Goal: Task Accomplishment & Management: Use online tool/utility

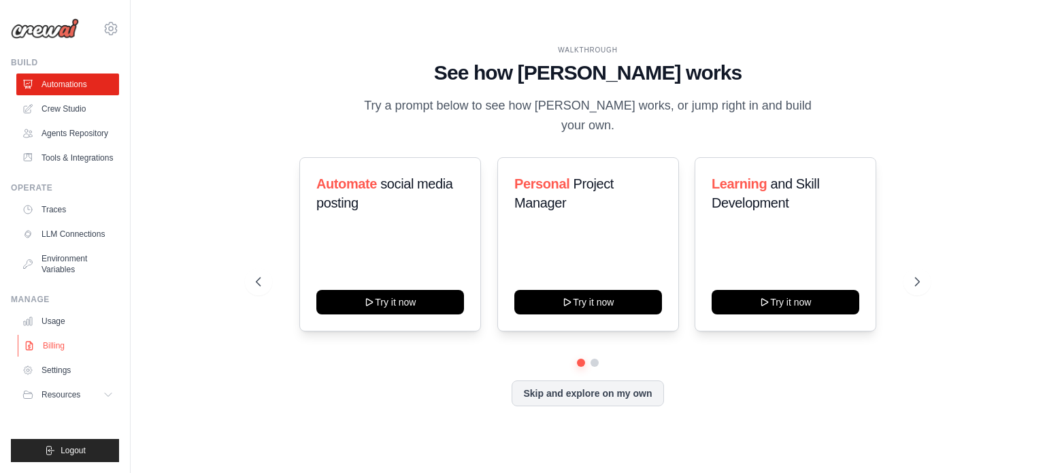
click at [52, 356] on link "Billing" at bounding box center [69, 346] width 103 height 22
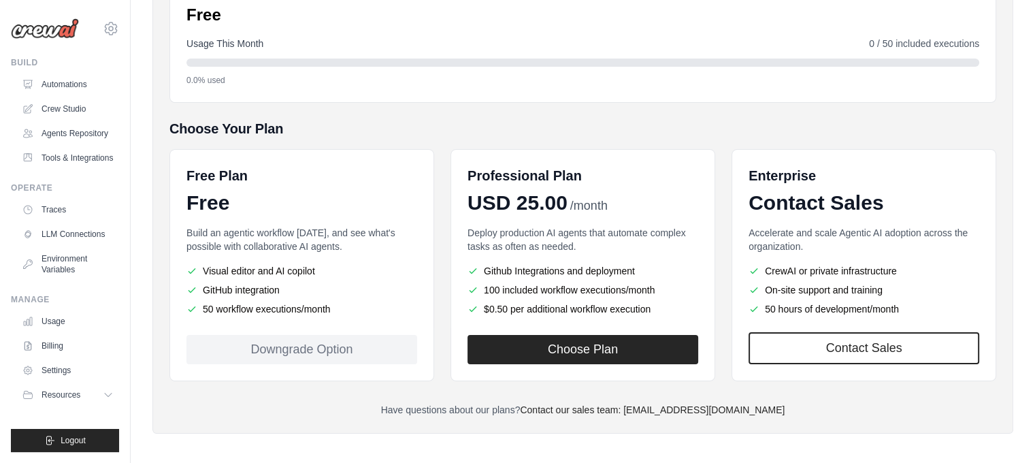
scroll to position [196, 0]
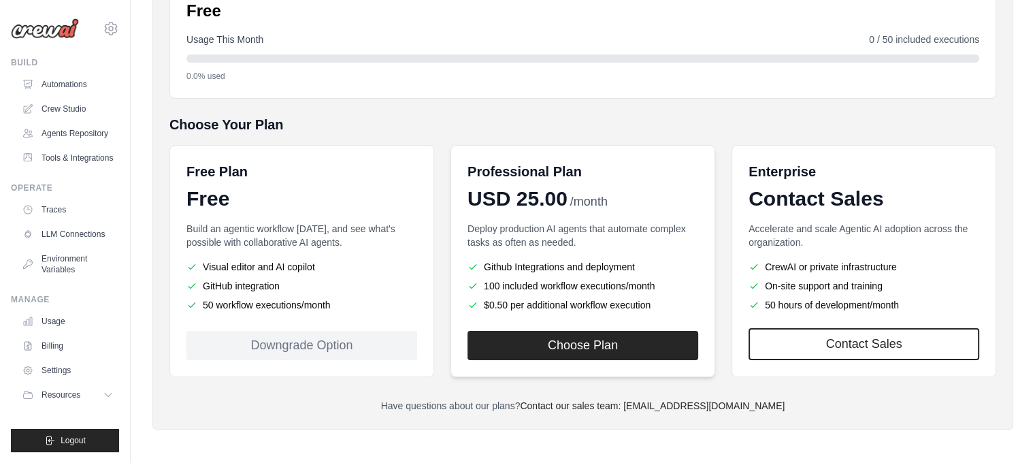
click at [508, 360] on div "Professional Plan USD 25.00 /month Deploy production AI agents that automate co…" at bounding box center [582, 261] width 265 height 232
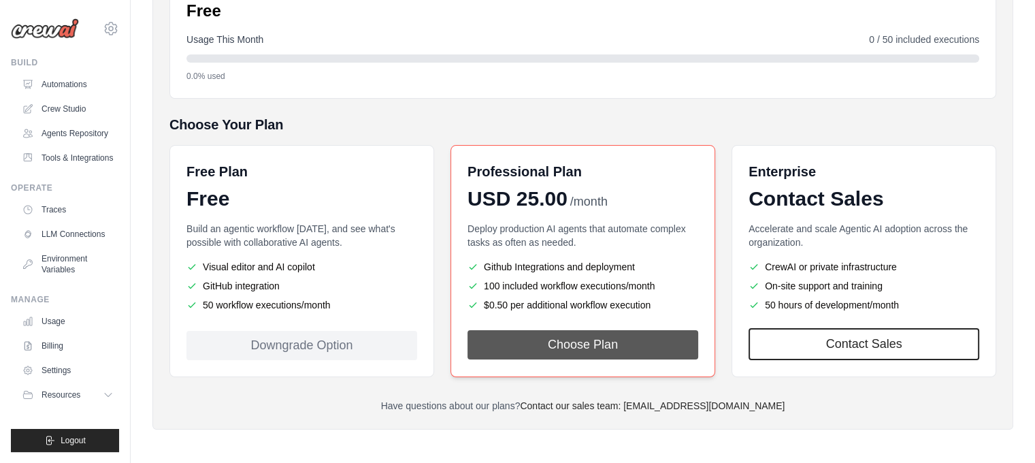
click at [555, 336] on button "Choose Plan" at bounding box center [582, 344] width 231 height 29
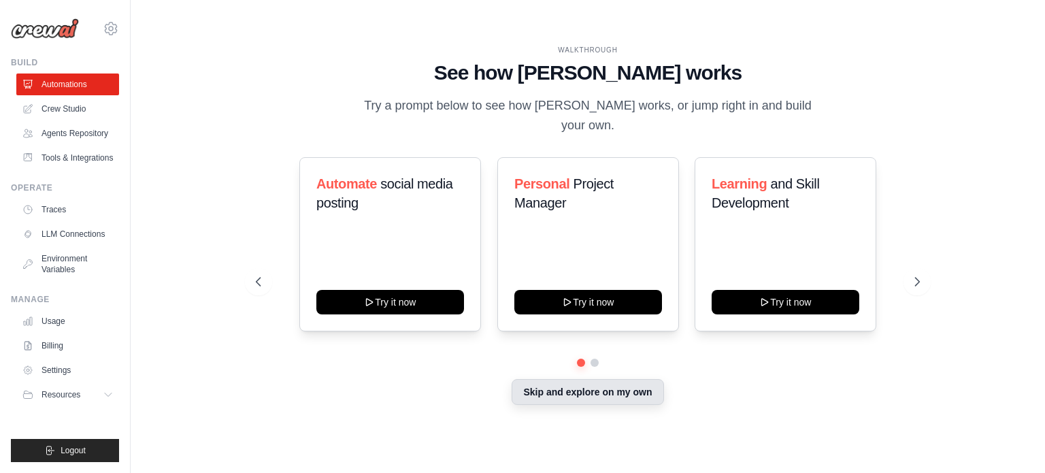
click at [582, 387] on button "Skip and explore on my own" at bounding box center [588, 392] width 152 height 26
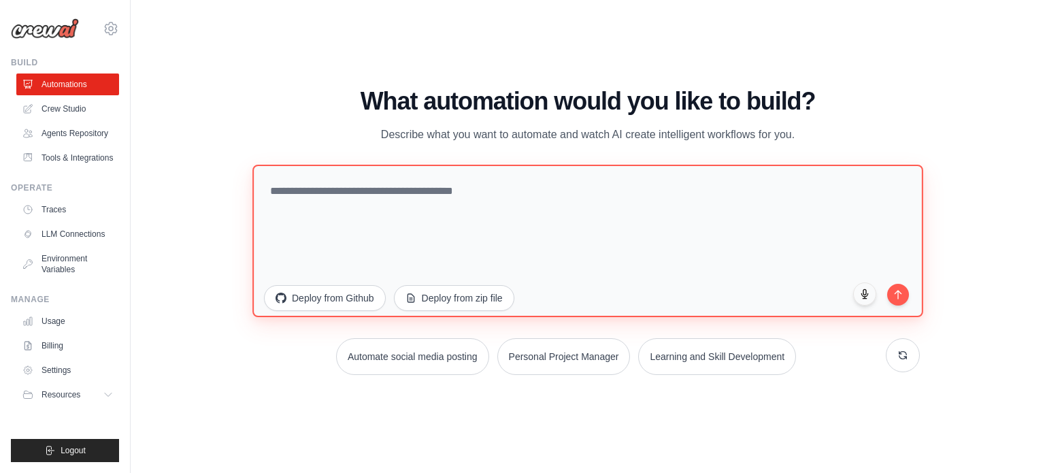
click at [411, 225] on textarea at bounding box center [587, 240] width 671 height 152
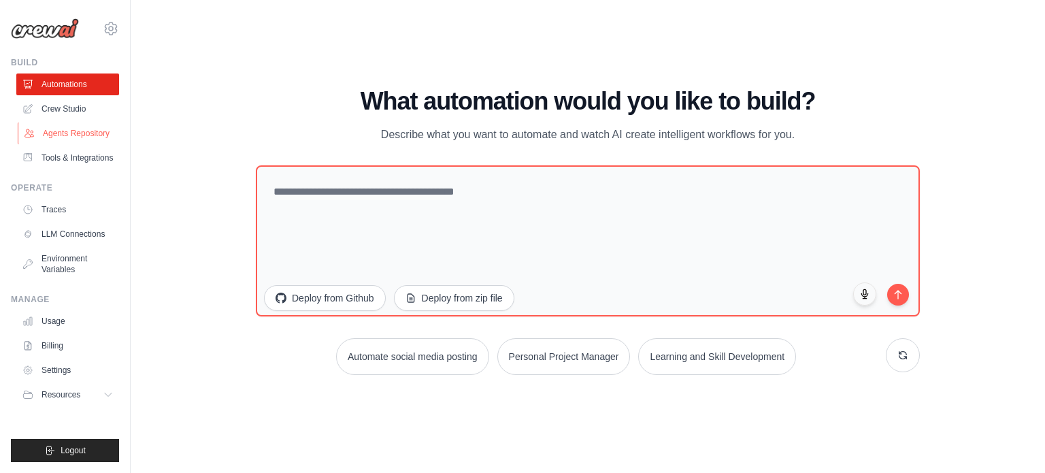
click at [85, 141] on link "Agents Repository" at bounding box center [69, 133] width 103 height 22
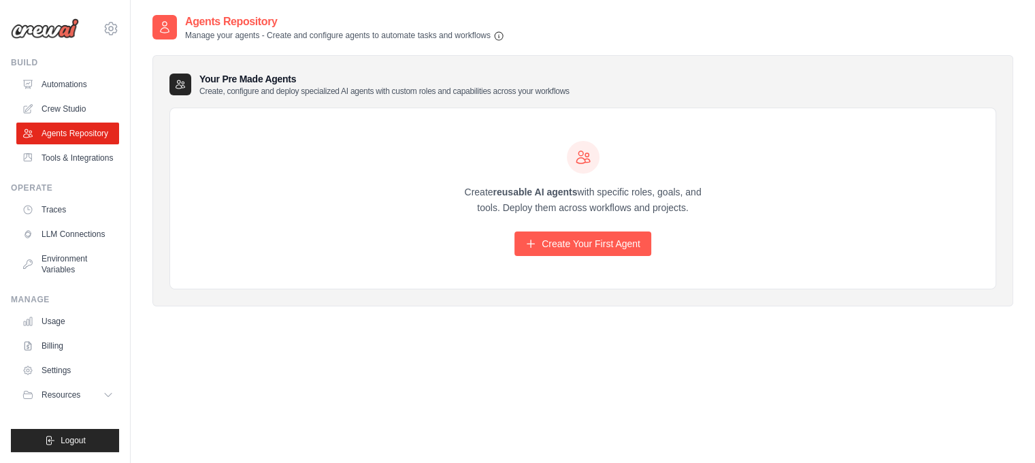
click at [623, 225] on div "Create reusable AI agents with specific roles, goals, and tools. Deploy them ac…" at bounding box center [582, 199] width 261 height 116
click at [623, 256] on div "Create reusable AI agents with specific roles, goals, and tools. Deploy them ac…" at bounding box center [582, 198] width 825 height 181
click at [633, 232] on link "Create Your First Agent" at bounding box center [582, 243] width 137 height 24
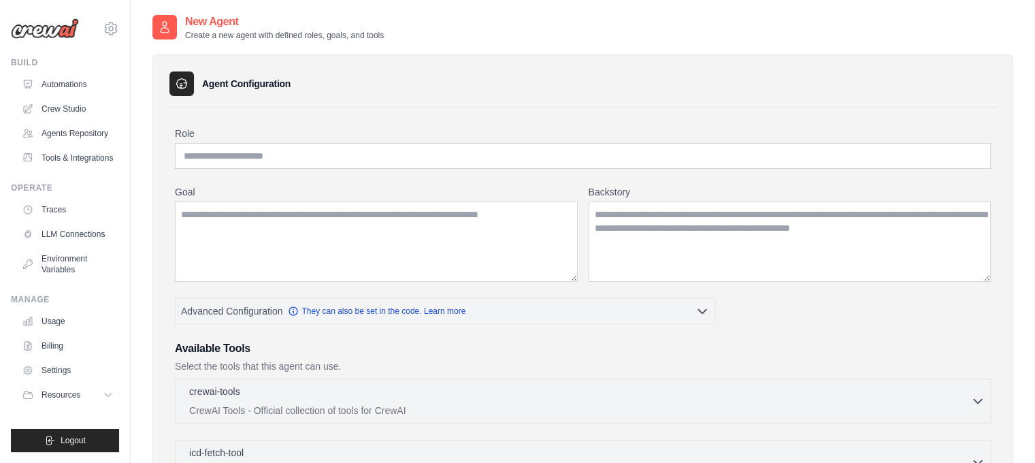
click at [252, 135] on label "Role" at bounding box center [583, 134] width 816 height 14
click at [252, 143] on input "Role" at bounding box center [583, 156] width 816 height 26
click at [256, 152] on input "Role" at bounding box center [583, 156] width 816 height 26
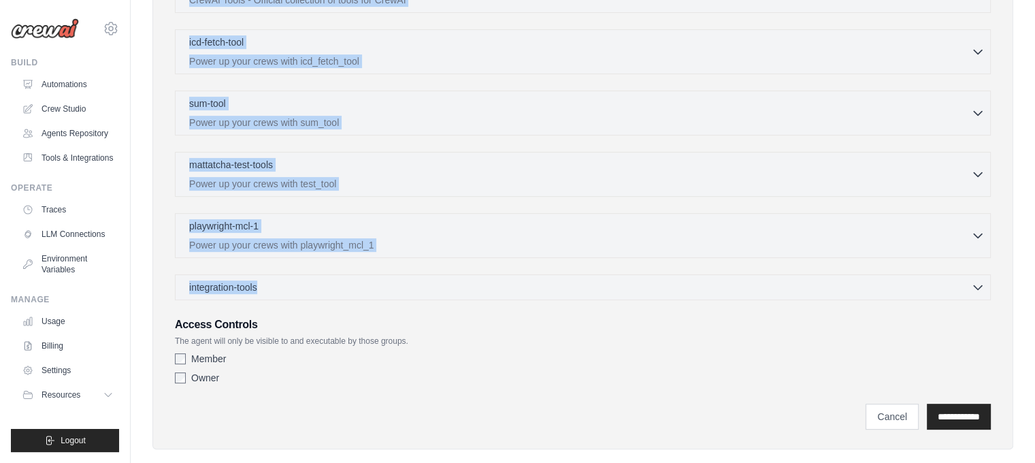
scroll to position [429, 0]
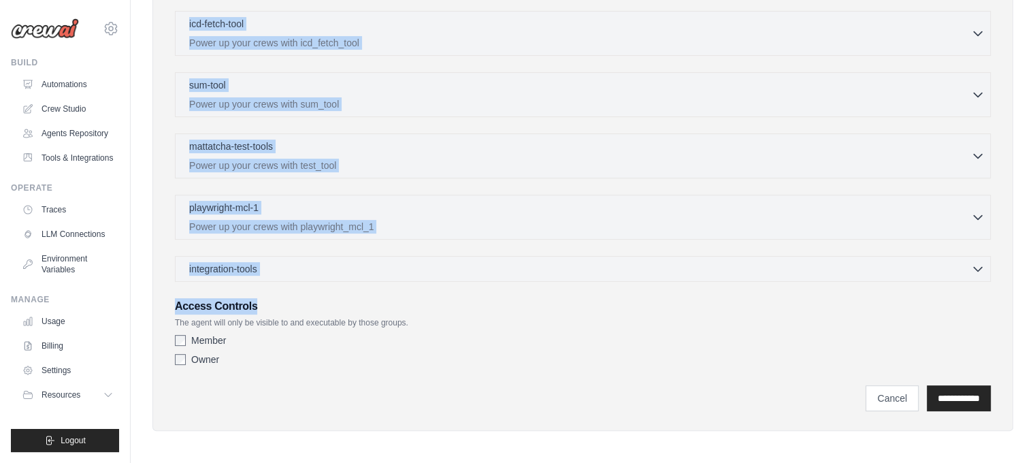
drag, startPoint x: 173, startPoint y: 10, endPoint x: 380, endPoint y: 295, distance: 351.8
click at [380, 295] on main "New Agent Create a new agent with defined roles, goals, and tools Agent Configu…" at bounding box center [583, 18] width 904 height 895
click at [490, 195] on div "playwright-mcl-1 0 selected Power up your crews with playwright_mcl_1" at bounding box center [583, 217] width 816 height 45
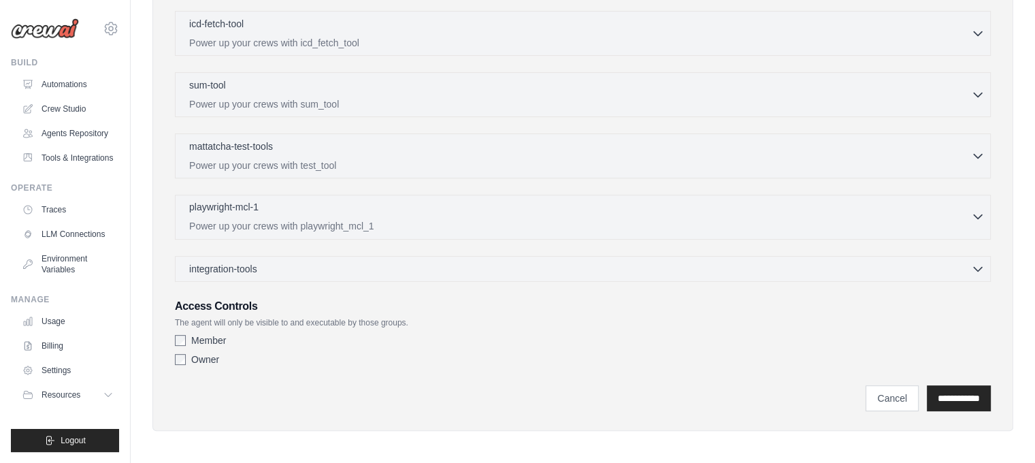
click at [478, 222] on p "Power up your crews with playwright_mcl_1" at bounding box center [580, 226] width 782 height 14
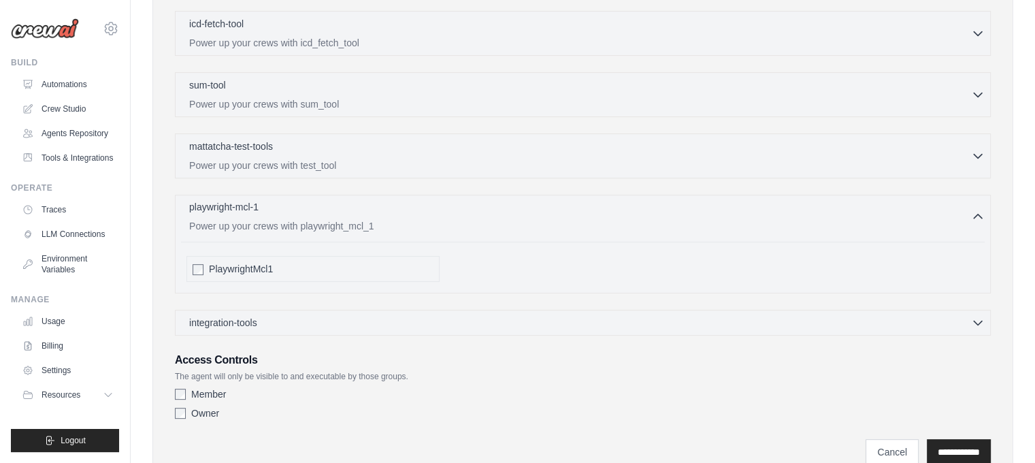
click at [312, 209] on div "playwright-mcl-1 0 selected" at bounding box center [580, 208] width 782 height 16
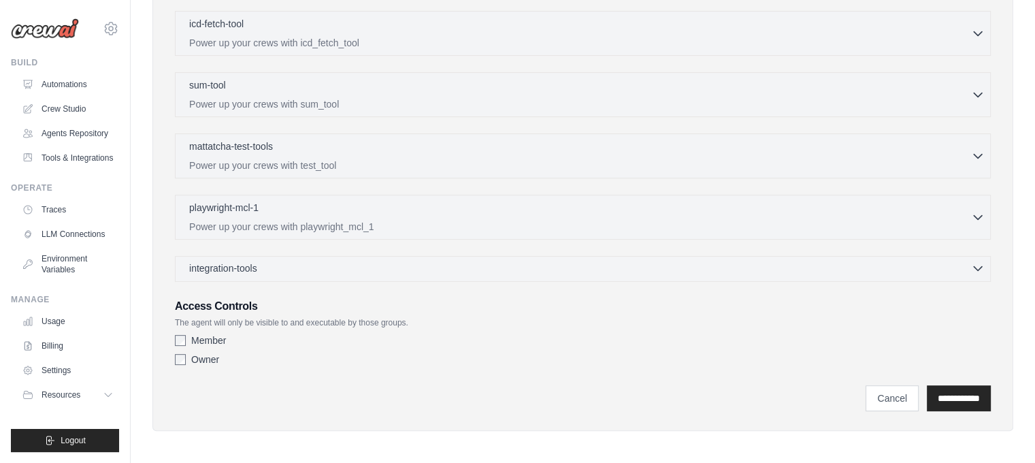
click at [277, 269] on div "integration-tools 0 selected" at bounding box center [586, 268] width 795 height 14
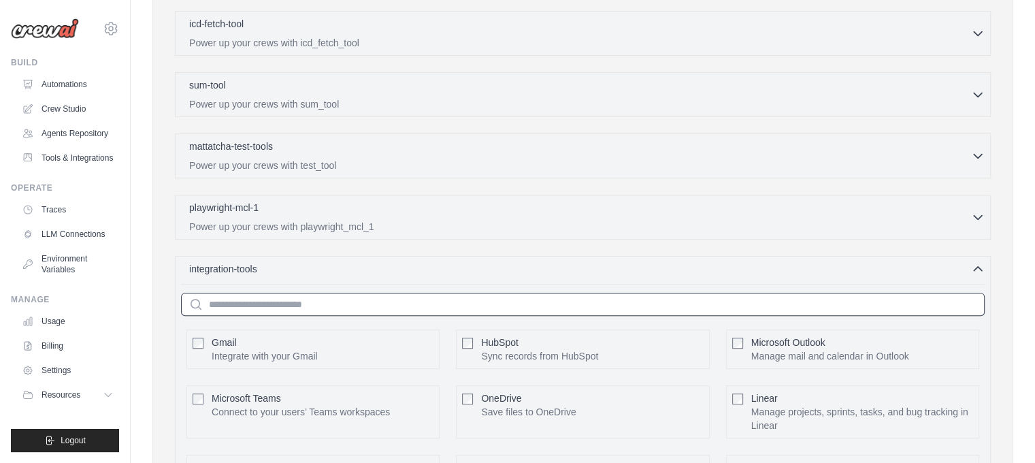
click at [546, 299] on input "text" at bounding box center [582, 304] width 803 height 23
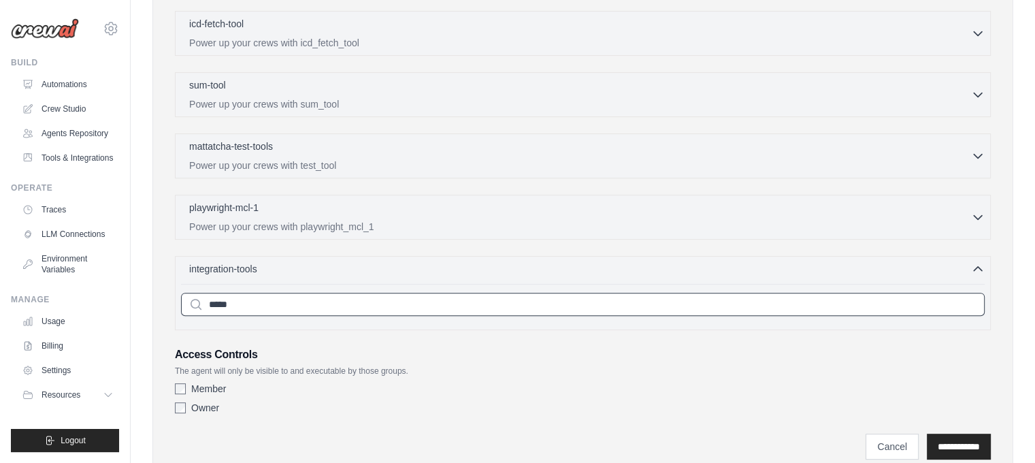
type input "*"
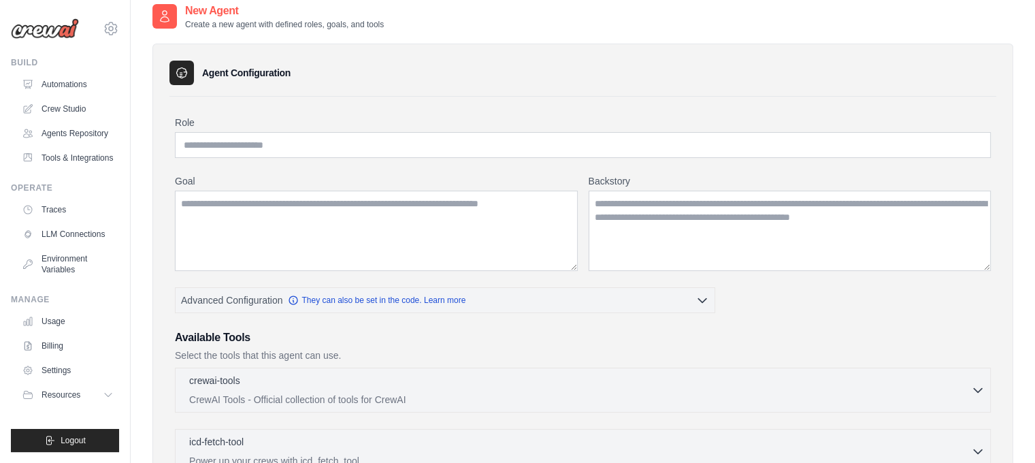
scroll to position [0, 0]
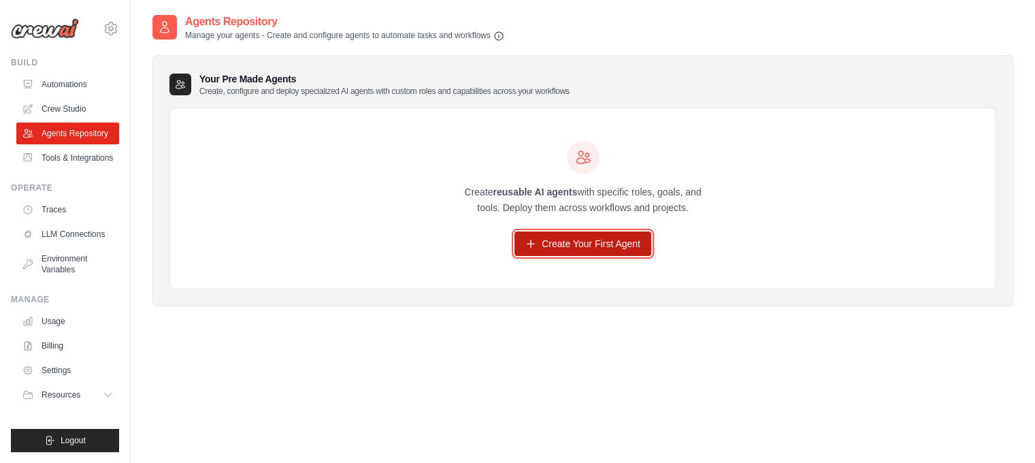
click at [547, 244] on link "Create Your First Agent" at bounding box center [582, 243] width 137 height 24
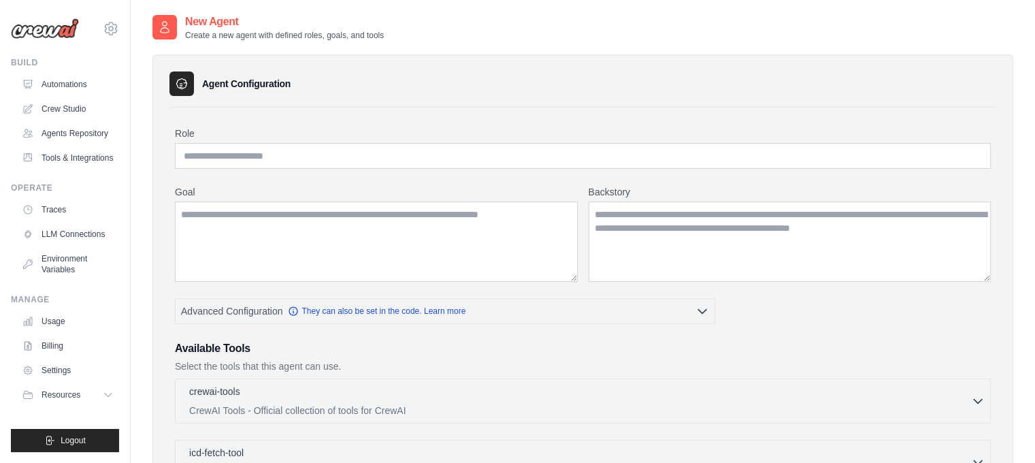
click at [56, 120] on ul "Automations Crew Studio Agents Repository Tools & Integrations" at bounding box center [67, 120] width 103 height 95
click at [56, 108] on link "Crew Studio" at bounding box center [69, 109] width 103 height 22
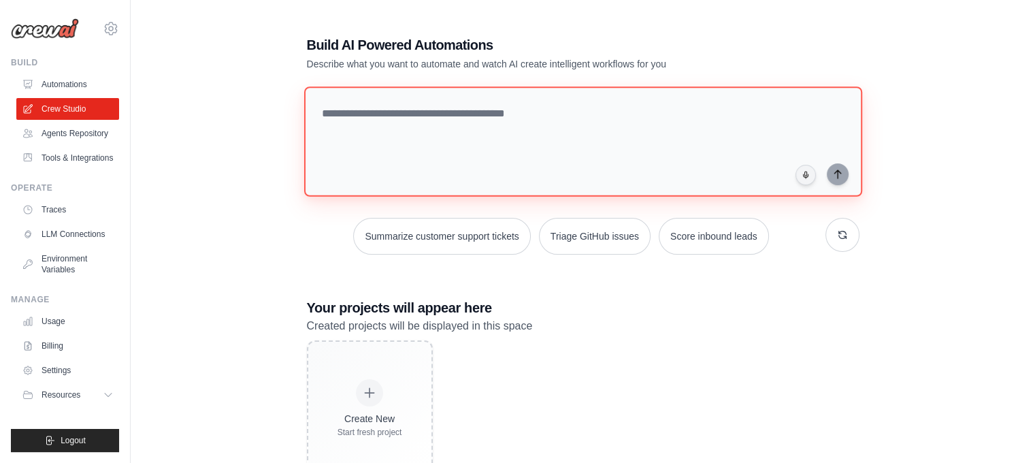
click at [540, 120] on textarea at bounding box center [582, 141] width 558 height 110
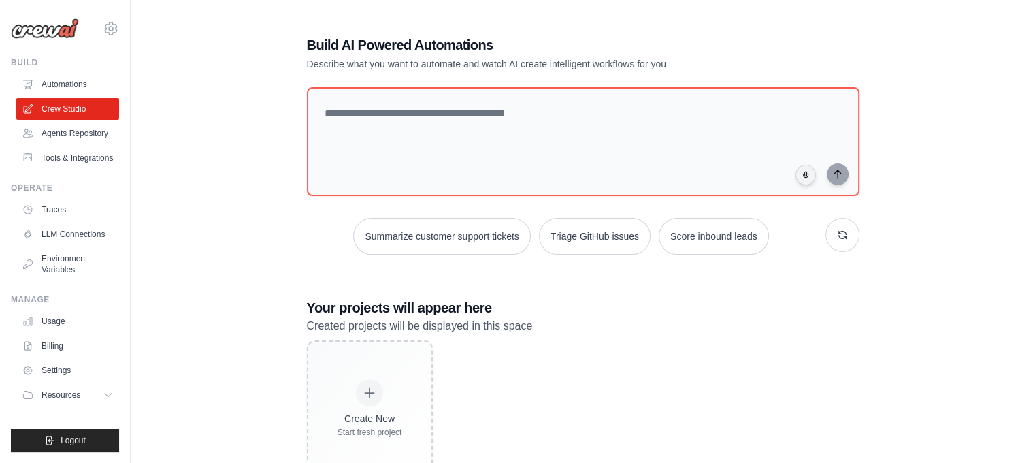
click at [436, 38] on h1 "Build AI Powered Automations" at bounding box center [535, 44] width 457 height 19
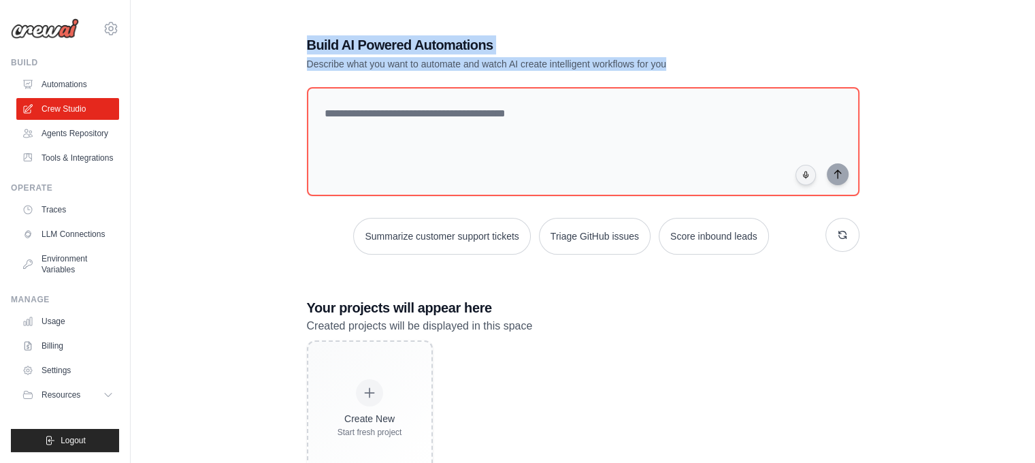
drag, startPoint x: 436, startPoint y: 38, endPoint x: 468, endPoint y: 69, distance: 44.7
click at [468, 69] on div "Build AI Powered Automations Describe what you want to automate and watch AI cr…" at bounding box center [535, 52] width 457 height 35
copy div "Build AI Powered Automations Describe what you want to automate and watch AI cr…"
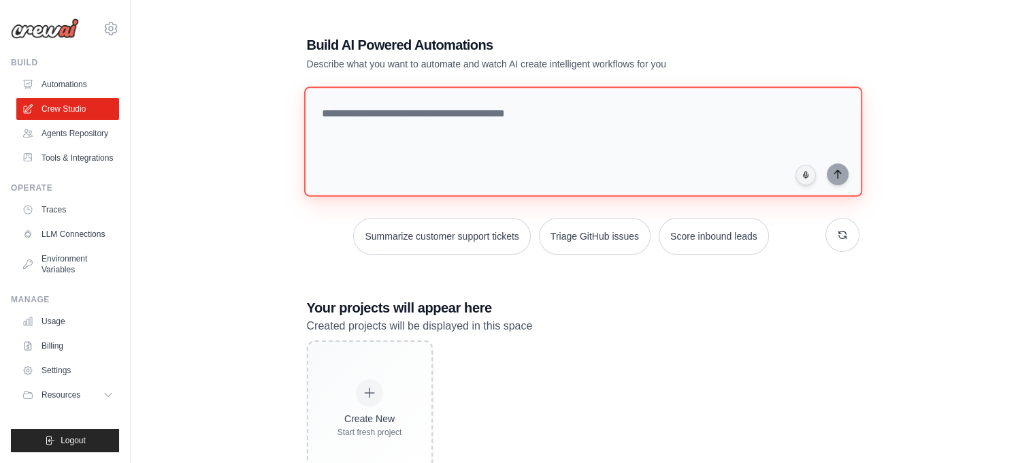
click at [542, 103] on textarea at bounding box center [582, 141] width 558 height 110
paste textarea "**********"
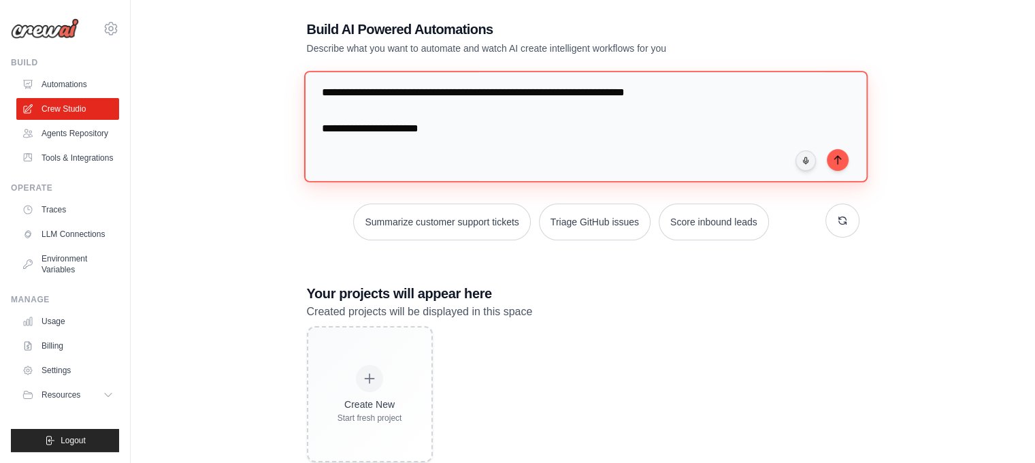
scroll to position [48, 0]
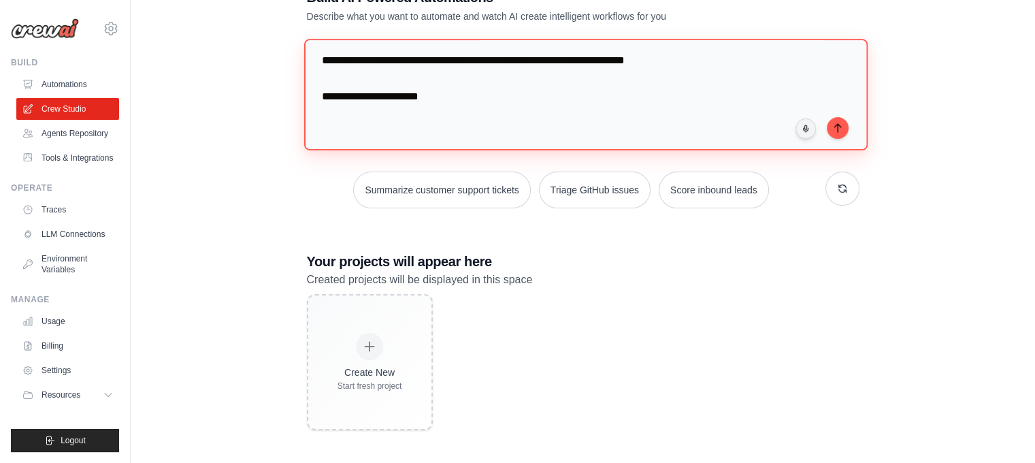
type textarea "**********"
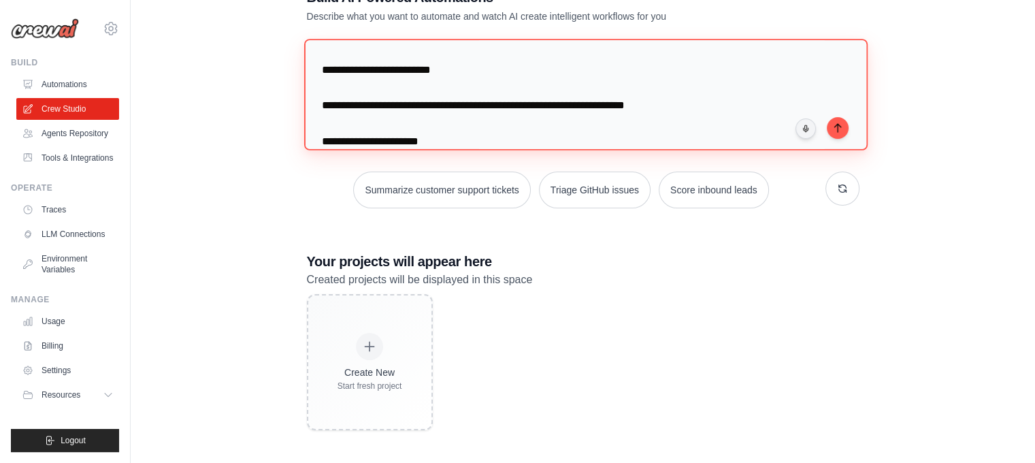
scroll to position [1793, 0]
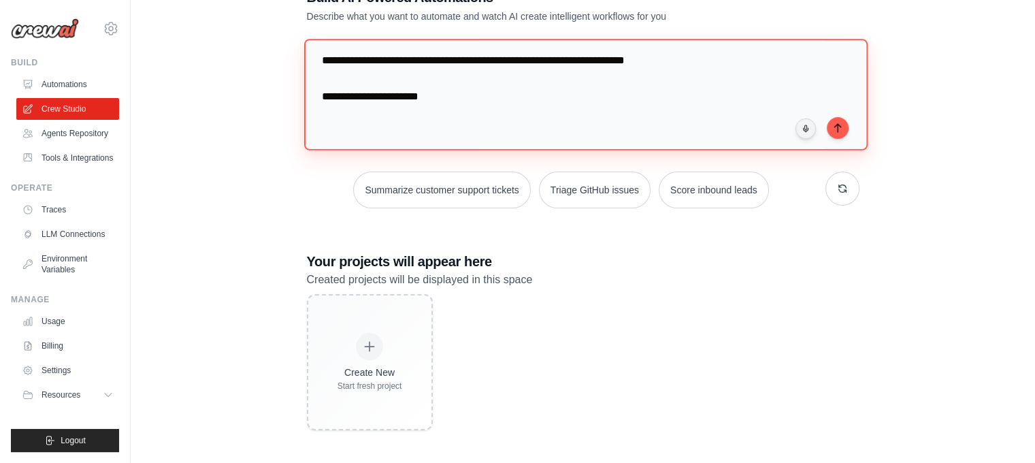
click at [468, 93] on textarea at bounding box center [584, 94] width 563 height 111
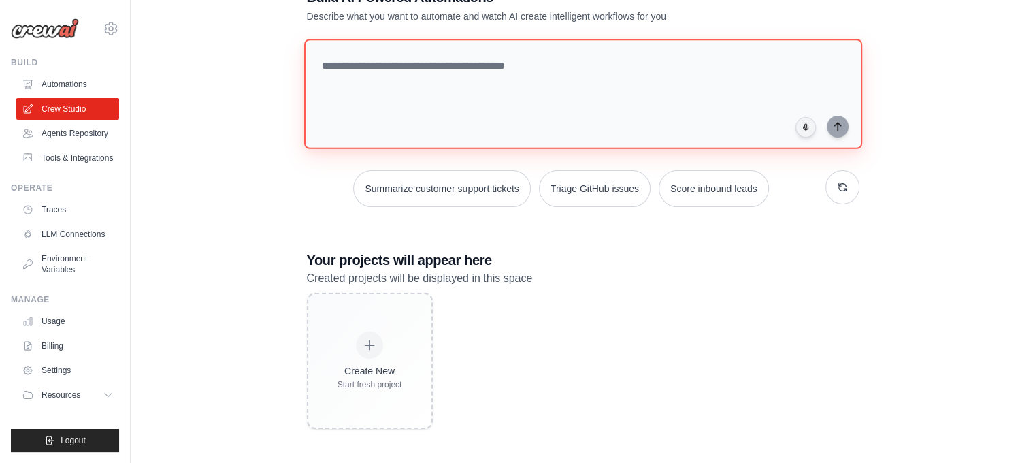
scroll to position [0, 0]
paste textarea "**********"
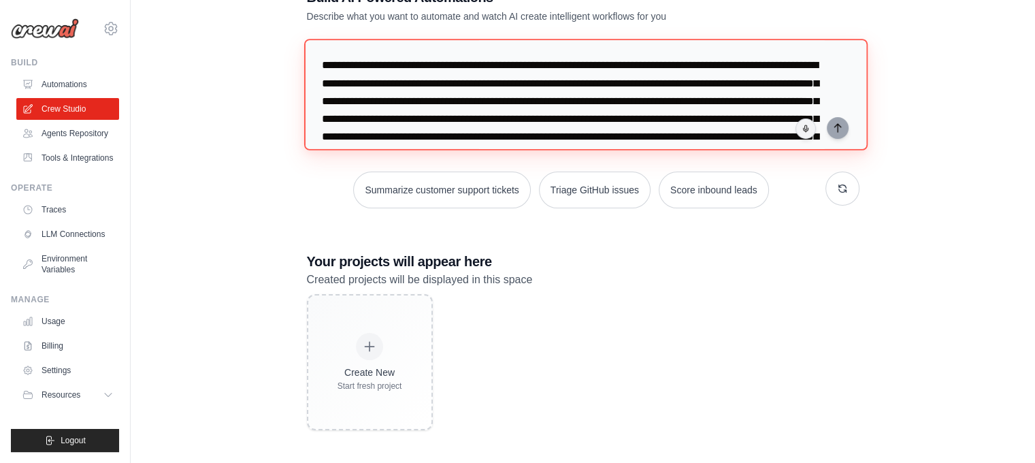
scroll to position [279, 0]
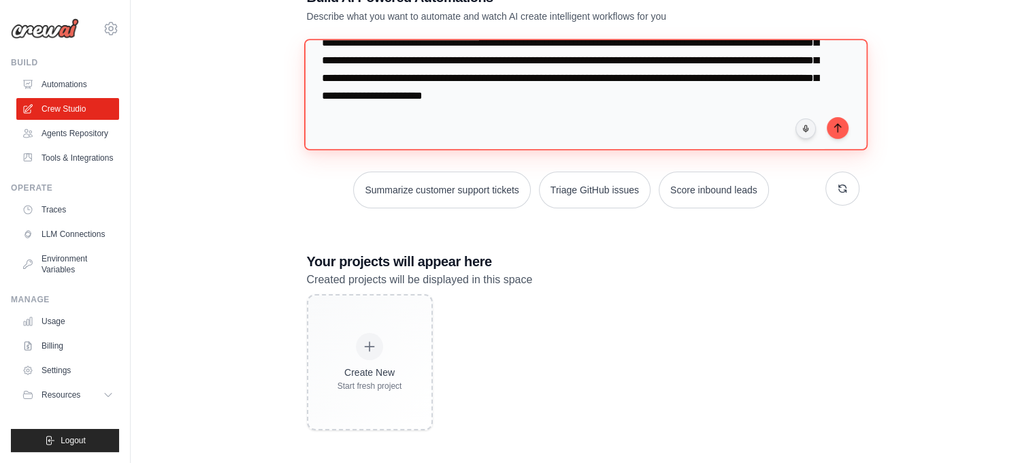
type textarea "**********"
click at [848, 124] on textarea at bounding box center [584, 94] width 563 height 111
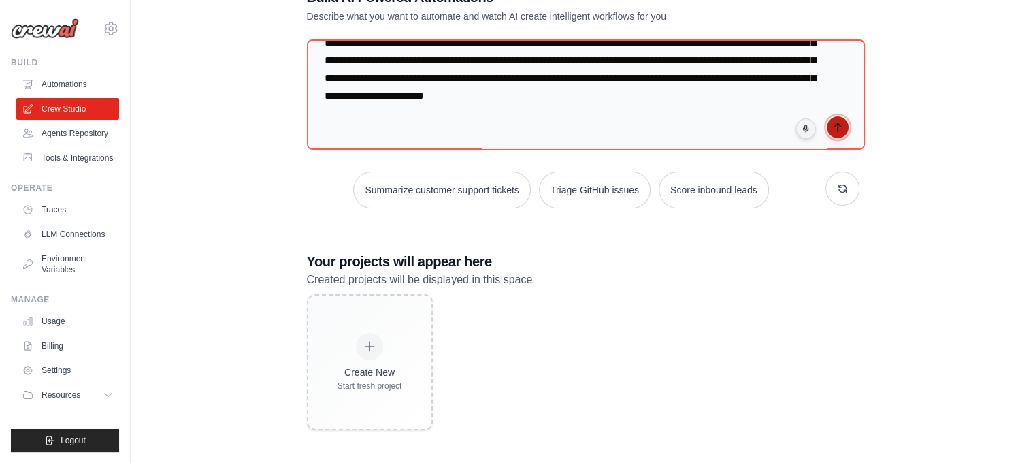
click at [830, 121] on button "submit" at bounding box center [838, 127] width 22 height 22
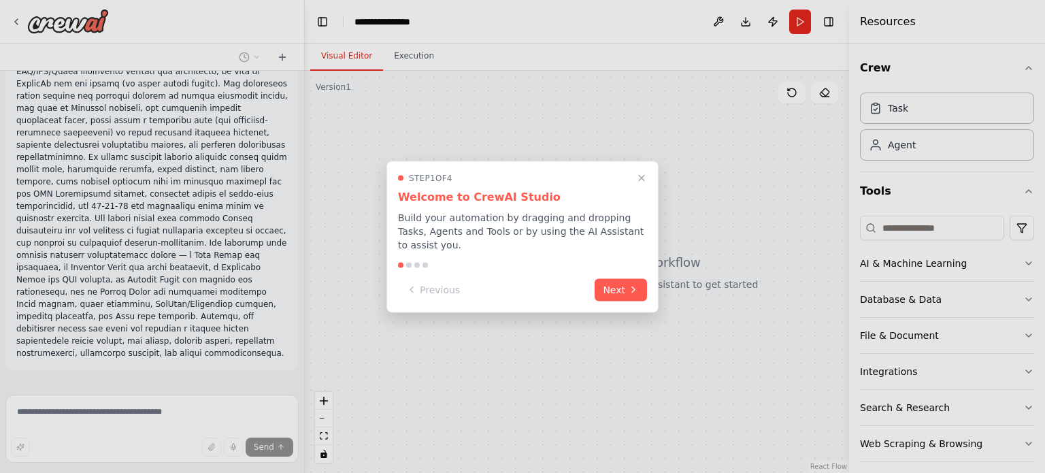
scroll to position [107, 0]
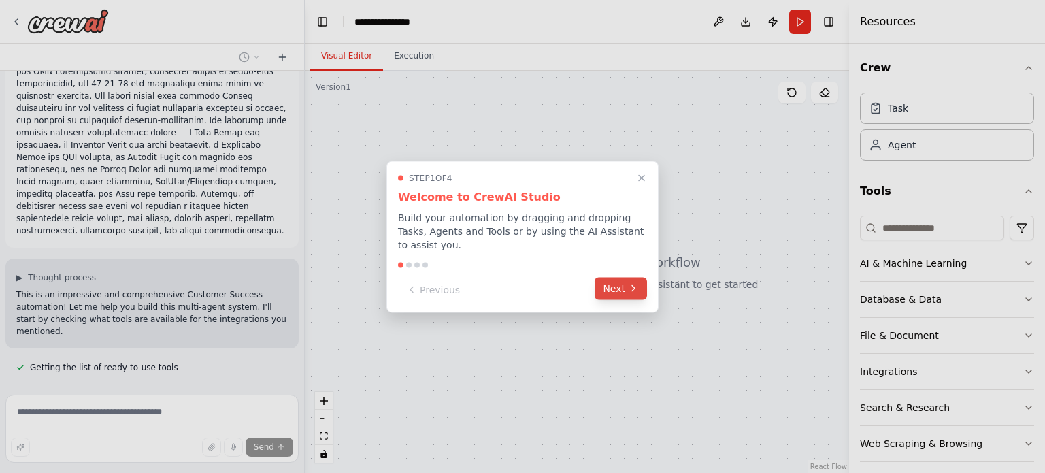
click at [618, 282] on button "Next" at bounding box center [621, 288] width 52 height 22
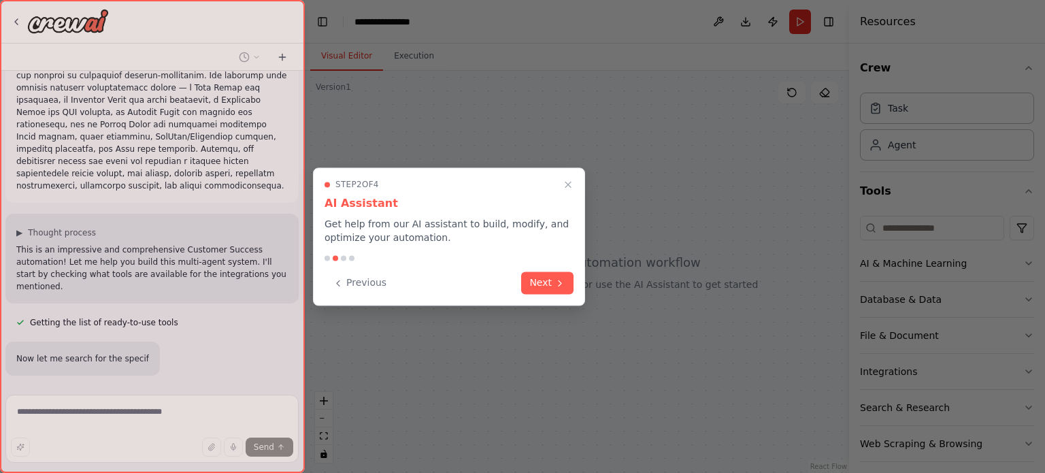
scroll to position [295, 0]
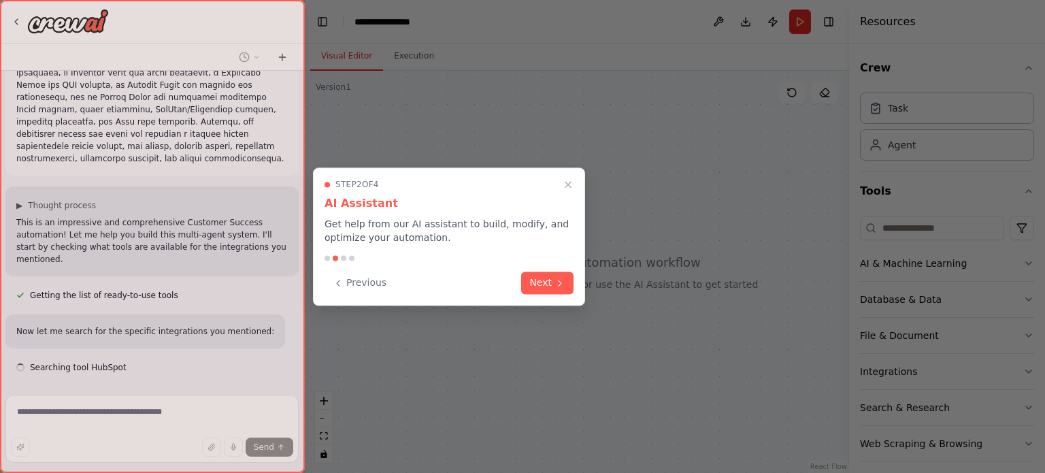
click at [585, 286] on div at bounding box center [522, 236] width 1045 height 473
click at [576, 286] on div "Step 2 of 4 AI Assistant Get help from our AI assistant to build, modify, and o…" at bounding box center [449, 236] width 272 height 138
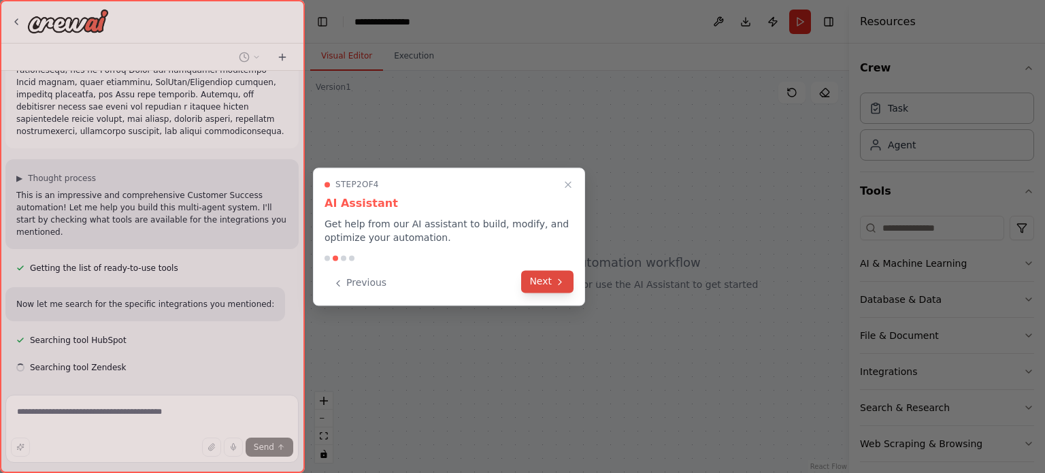
click at [553, 271] on button "Next" at bounding box center [547, 281] width 52 height 22
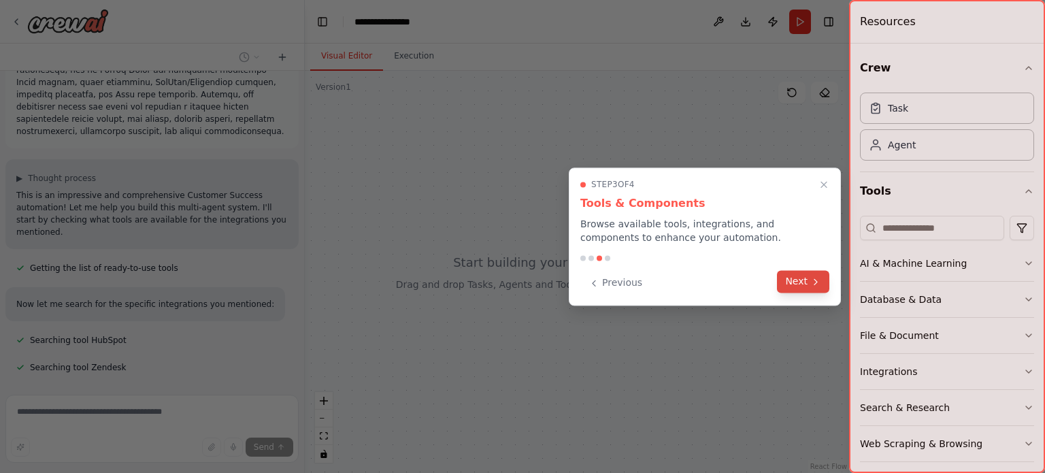
click at [795, 278] on button "Next" at bounding box center [803, 281] width 52 height 22
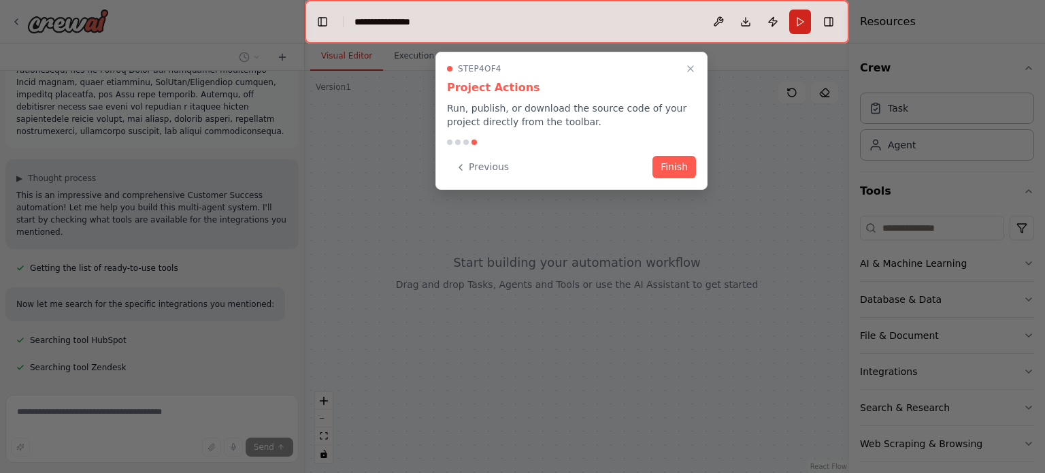
scroll to position [350, 0]
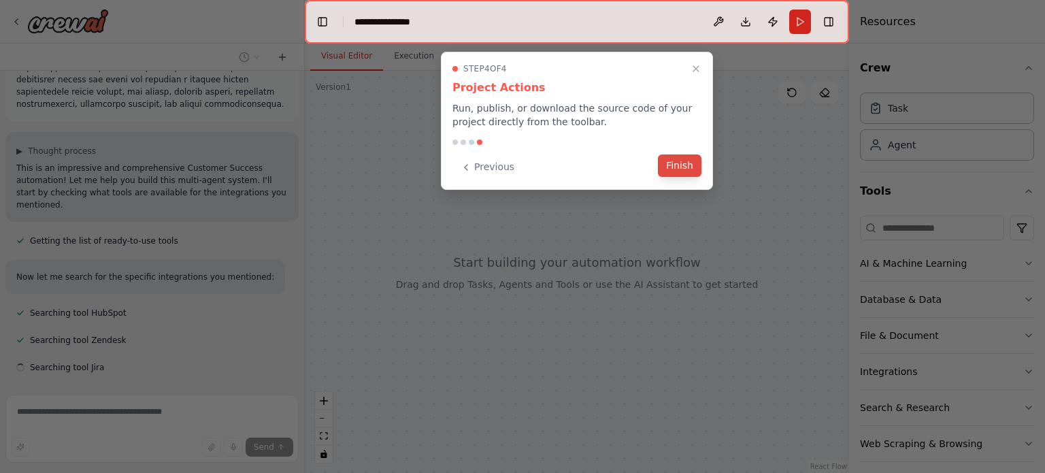
click at [682, 173] on button "Finish" at bounding box center [680, 165] width 44 height 22
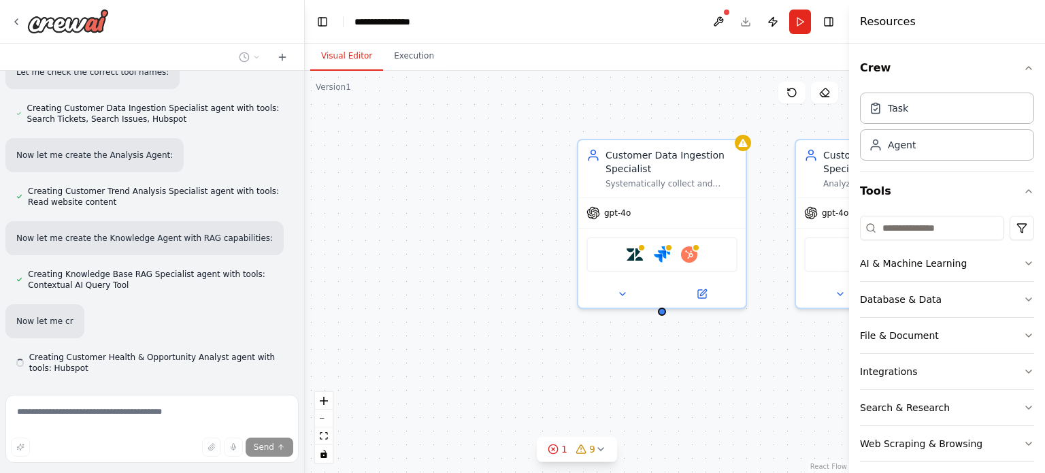
scroll to position [845, 0]
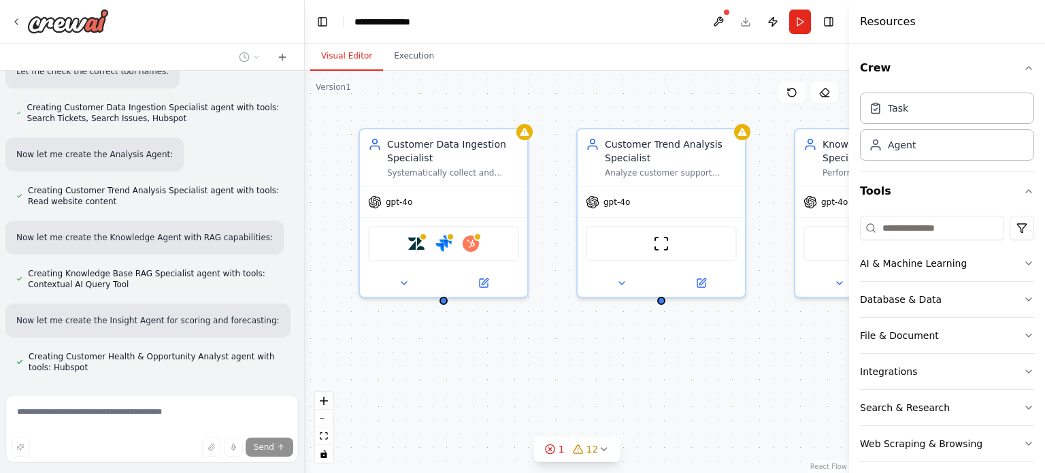
drag, startPoint x: 748, startPoint y: 348, endPoint x: 528, endPoint y: 334, distance: 220.8
click at [528, 334] on div "Customer Data Ingestion Specialist Systematically collect and consolidate custo…" at bounding box center [577, 272] width 544 height 402
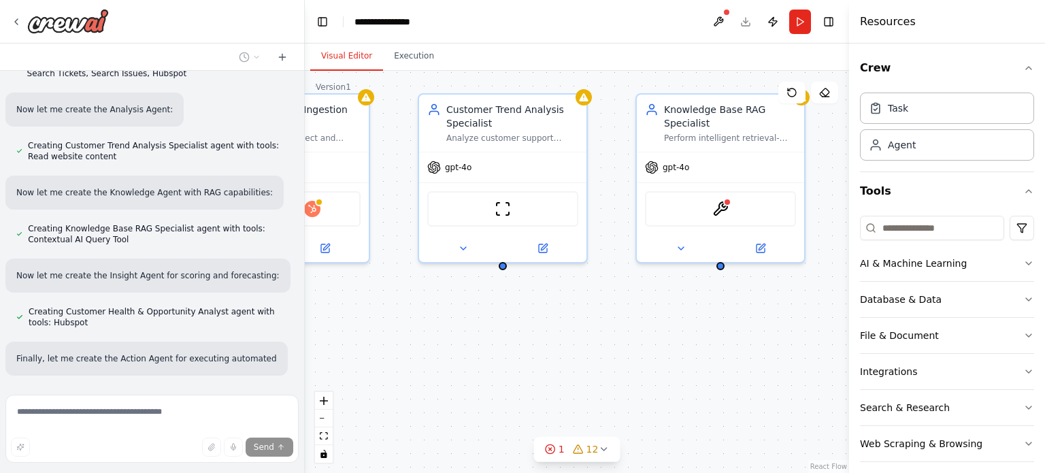
scroll to position [902, 0]
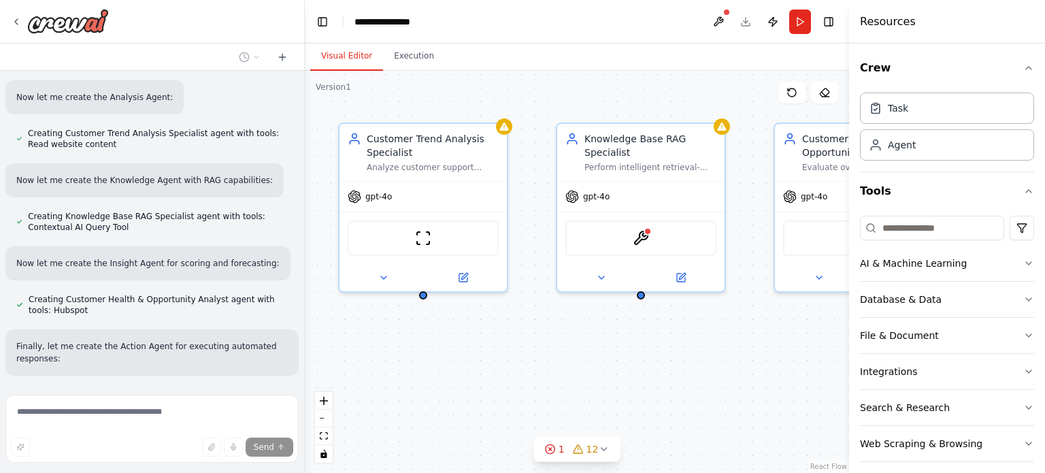
drag, startPoint x: 527, startPoint y: 332, endPoint x: 291, endPoint y: 329, distance: 236.1
click at [291, 329] on div "▶ Thought process This is an impressive and comprehensive Customer Success auto…" at bounding box center [522, 236] width 1045 height 473
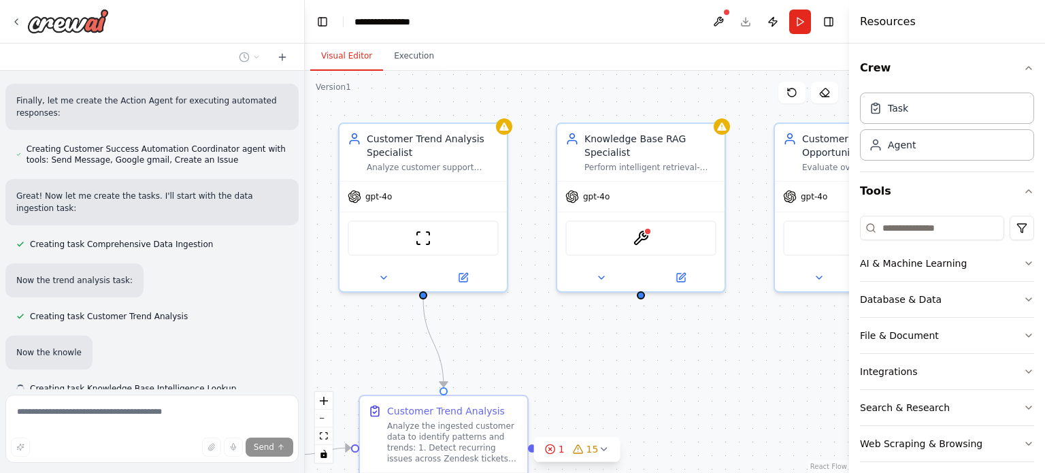
scroll to position [1157, 0]
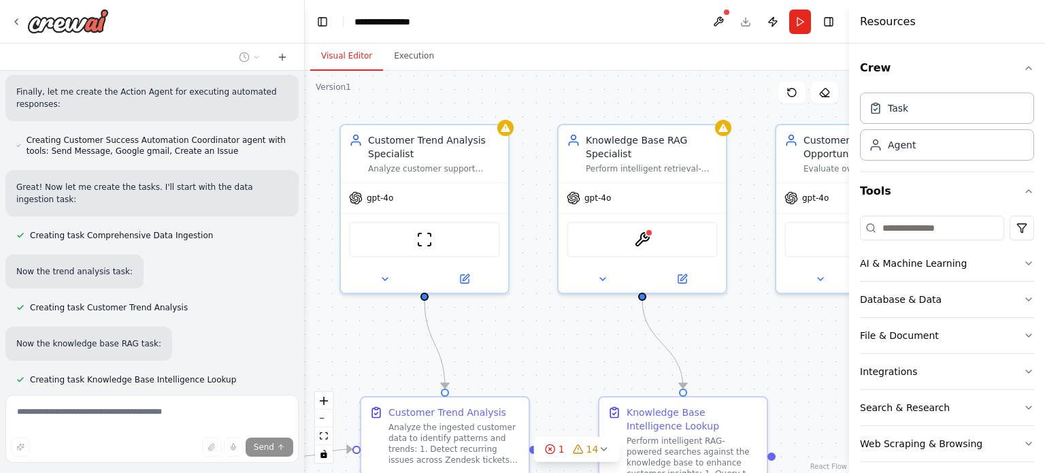
drag, startPoint x: 809, startPoint y: 472, endPoint x: 460, endPoint y: 89, distance: 518.2
click at [460, 89] on div ".deletable-edge-delete-btn { width: 20px; height: 20px; border: 0px solid #ffff…" at bounding box center [577, 272] width 544 height 402
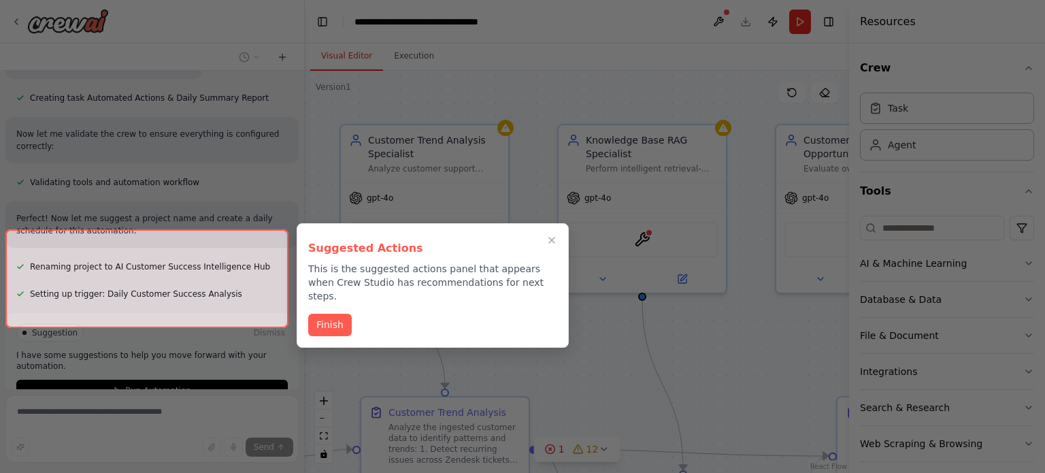
scroll to position [1606, 0]
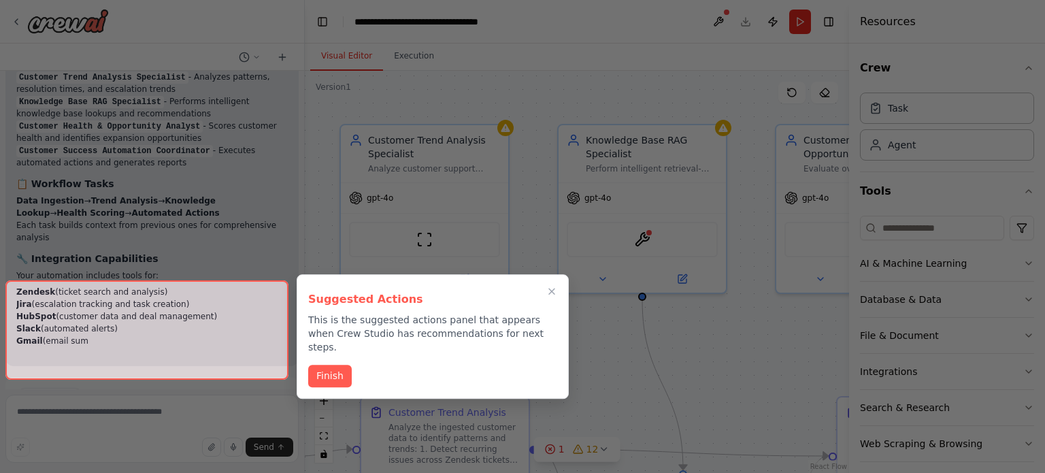
click at [163, 359] on div at bounding box center [146, 329] width 283 height 99
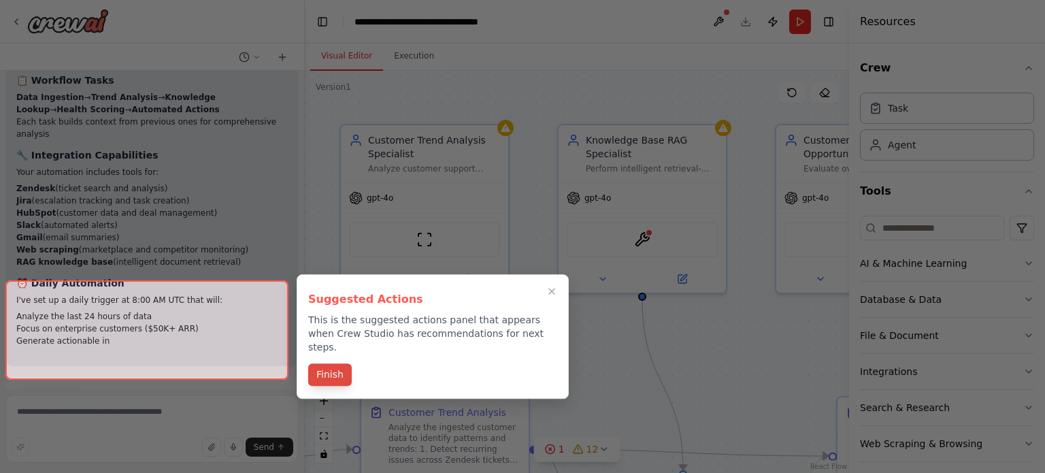
click at [339, 363] on button "Finish" at bounding box center [330, 374] width 44 height 22
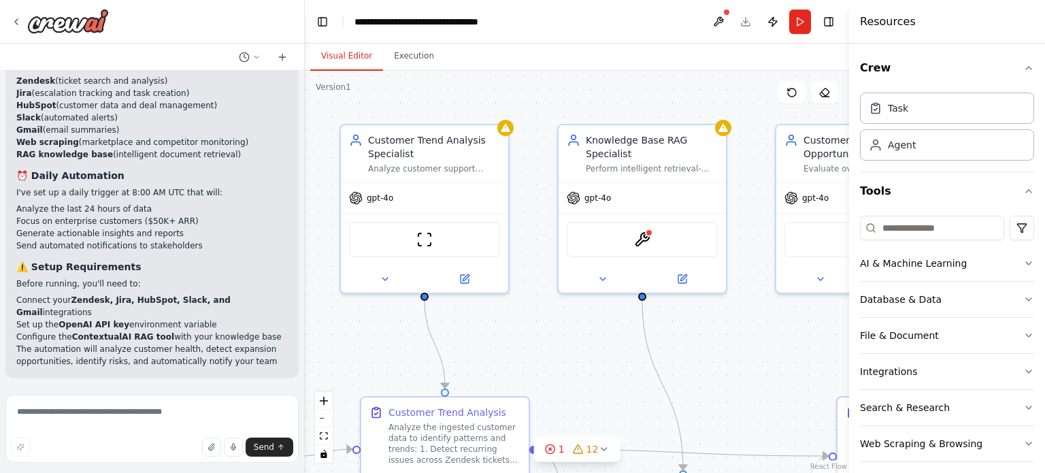
scroll to position [2169, 0]
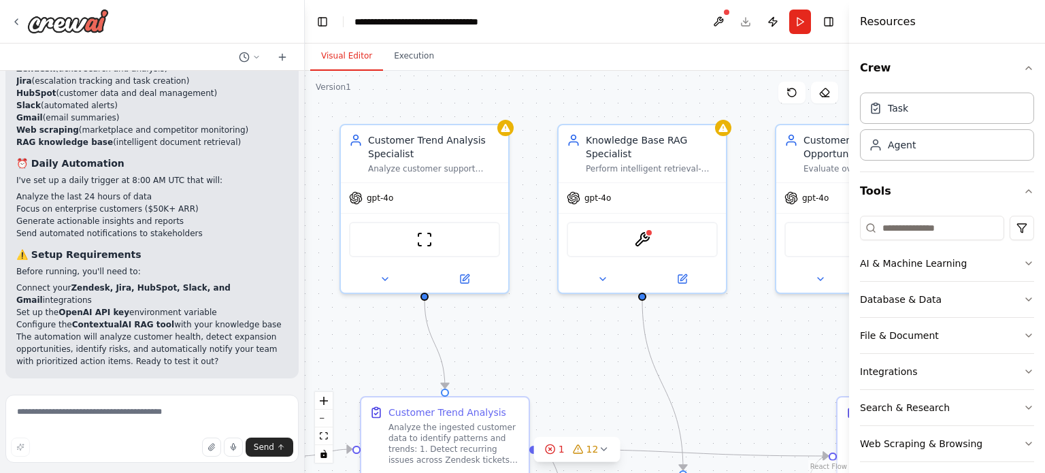
click at [177, 461] on span "Run Automation" at bounding box center [158, 466] width 66 height 11
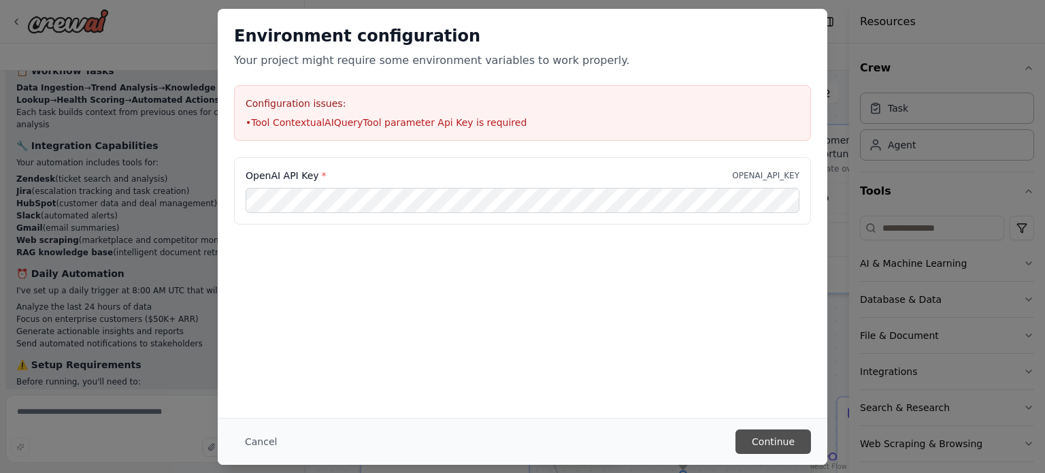
scroll to position [0, 0]
click at [767, 450] on button "Continue" at bounding box center [773, 441] width 76 height 24
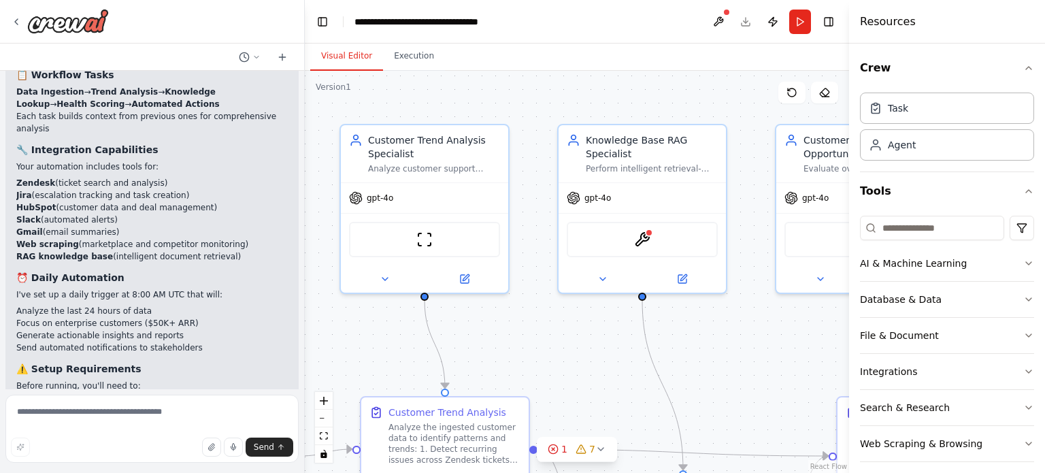
scroll to position [2059, 0]
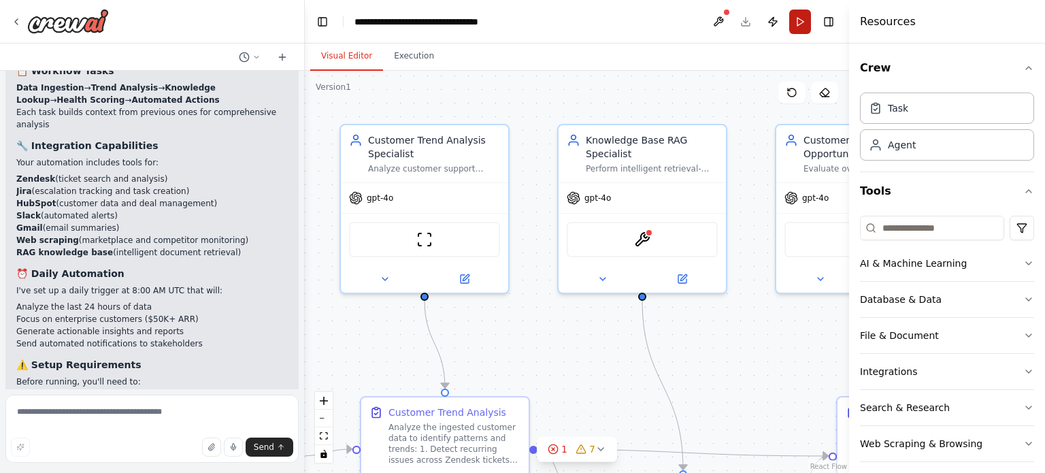
click at [802, 17] on button "Run" at bounding box center [800, 22] width 22 height 24
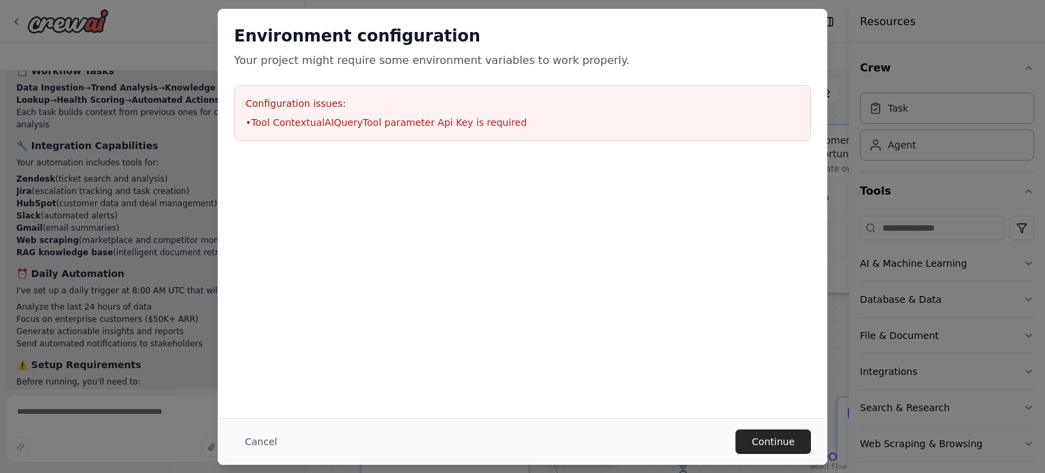
click at [418, 130] on div "Configuration issues: • Tool ContextualAIQueryTool parameter Api Key is required" at bounding box center [522, 113] width 577 height 56
click at [418, 128] on div "Configuration issues: • Tool ContextualAIQueryTool parameter Api Key is required" at bounding box center [522, 113] width 577 height 56
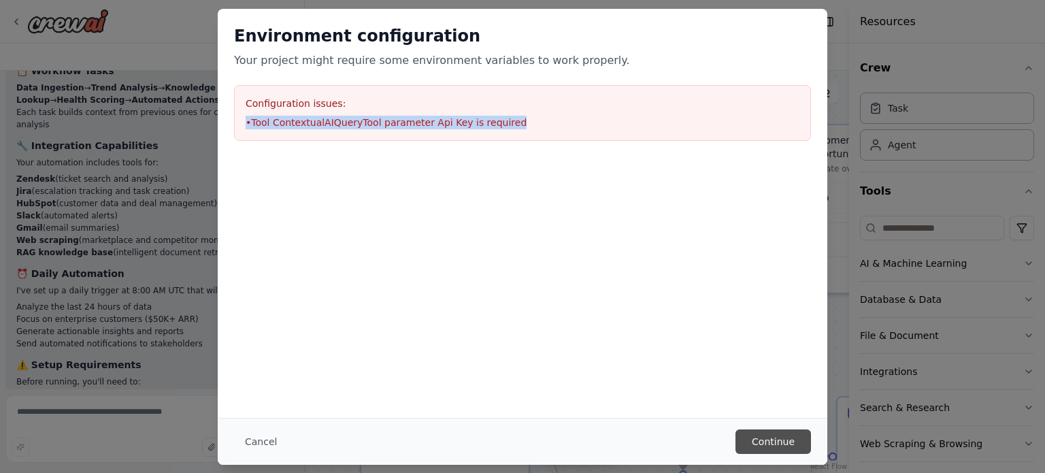
click at [754, 434] on button "Continue" at bounding box center [773, 441] width 76 height 24
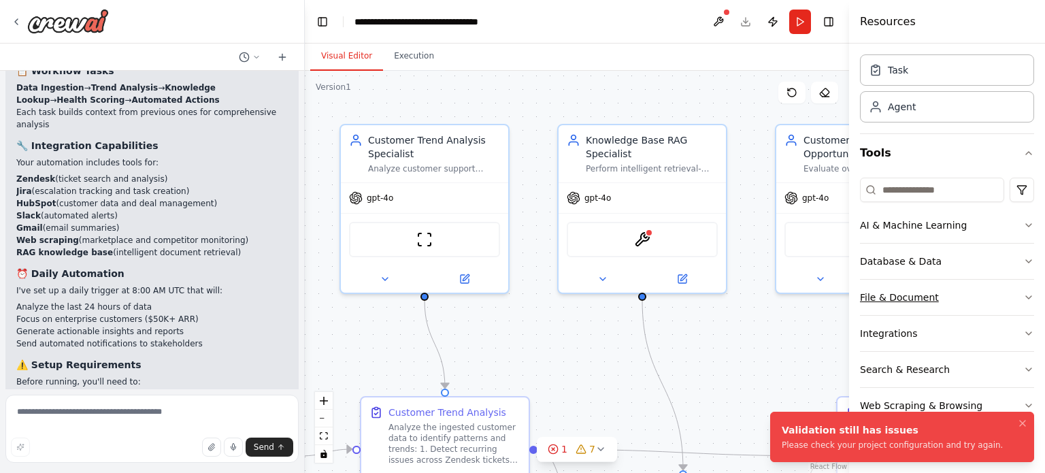
scroll to position [45, 0]
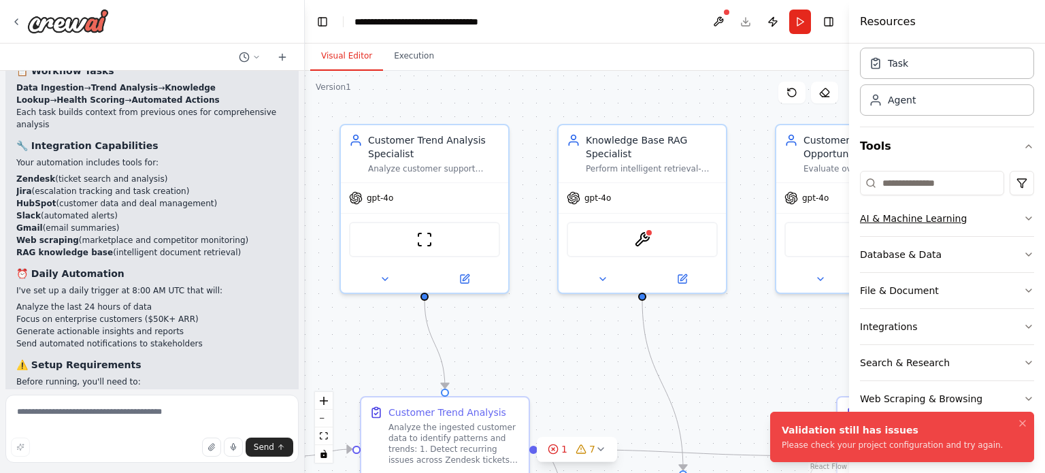
click at [1023, 214] on icon "button" at bounding box center [1028, 218] width 11 height 11
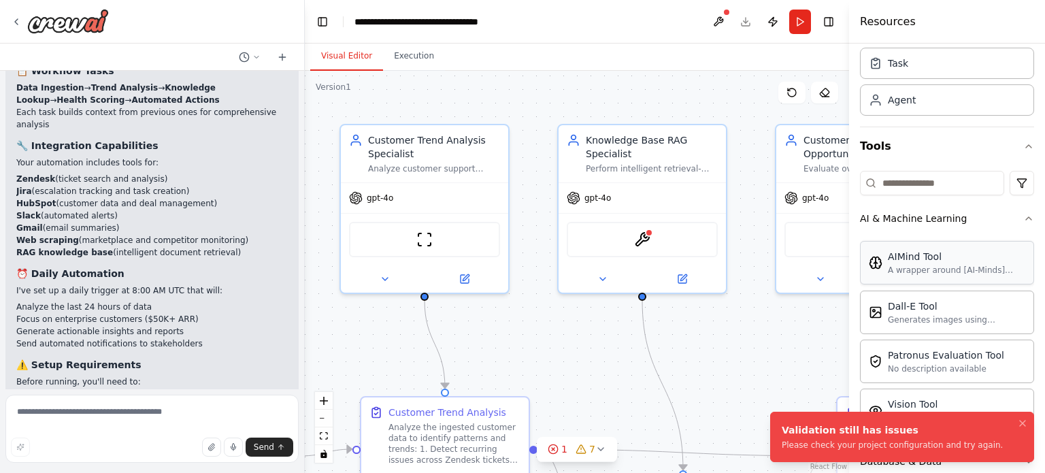
click at [944, 270] on div "A wrapper around [AI-Minds](https://mindsdb.com/minds). Useful for when you nee…" at bounding box center [956, 270] width 137 height 11
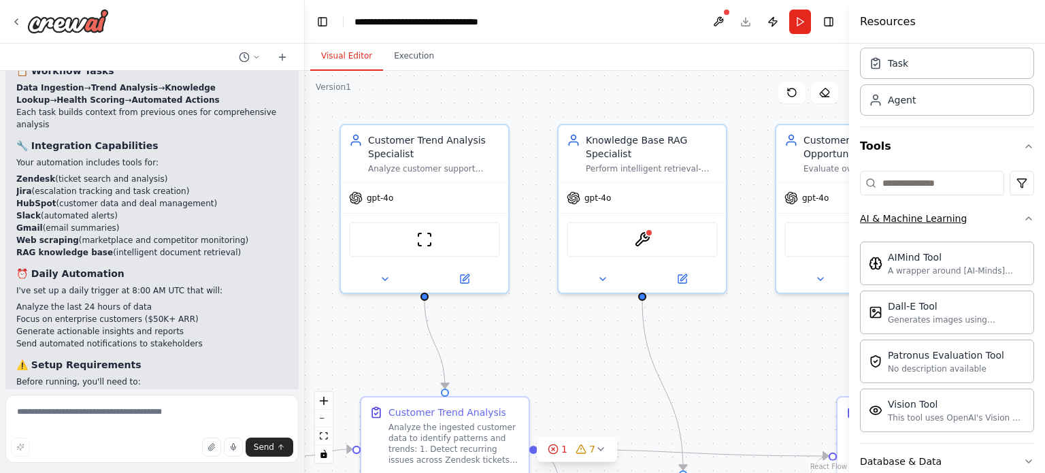
click at [1010, 217] on button "AI & Machine Learning" at bounding box center [947, 218] width 174 height 35
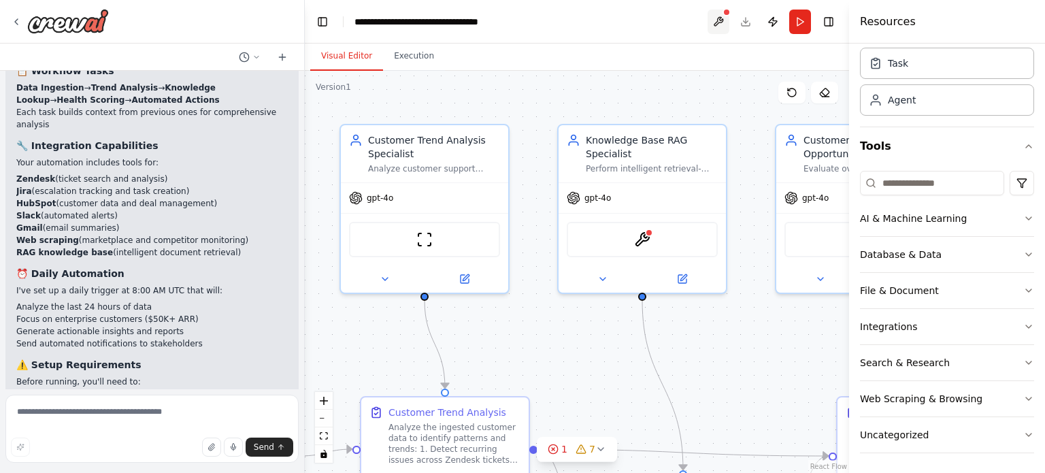
click at [710, 25] on button at bounding box center [719, 22] width 22 height 24
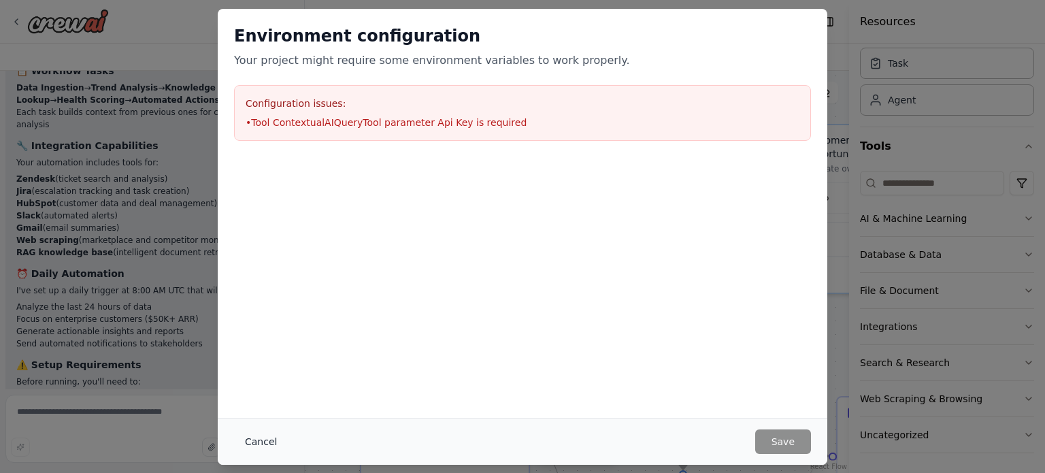
click at [278, 439] on button "Cancel" at bounding box center [261, 441] width 54 height 24
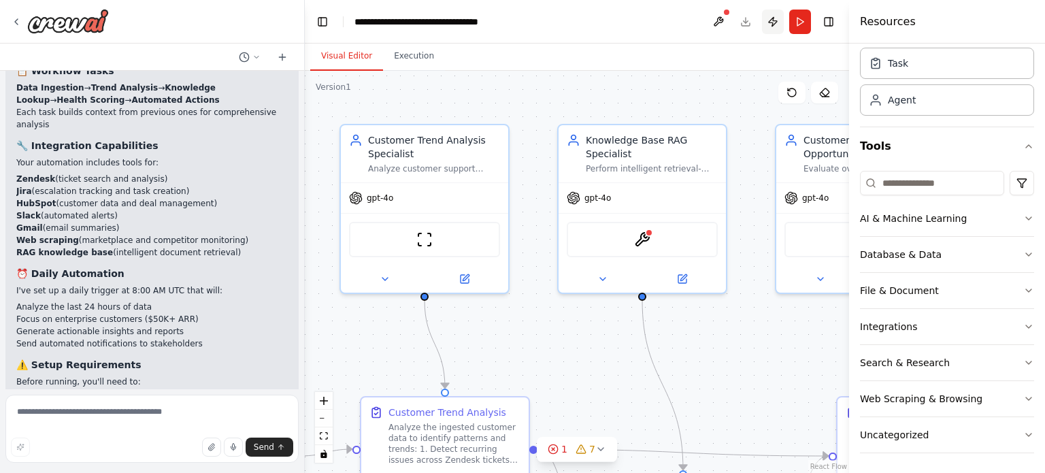
click at [773, 22] on button "Publish" at bounding box center [773, 22] width 22 height 24
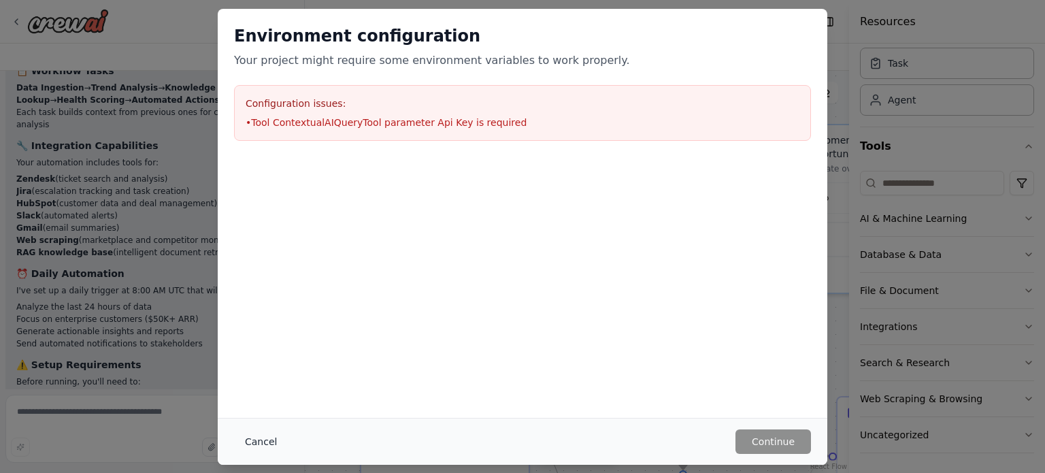
click at [260, 440] on button "Cancel" at bounding box center [261, 441] width 54 height 24
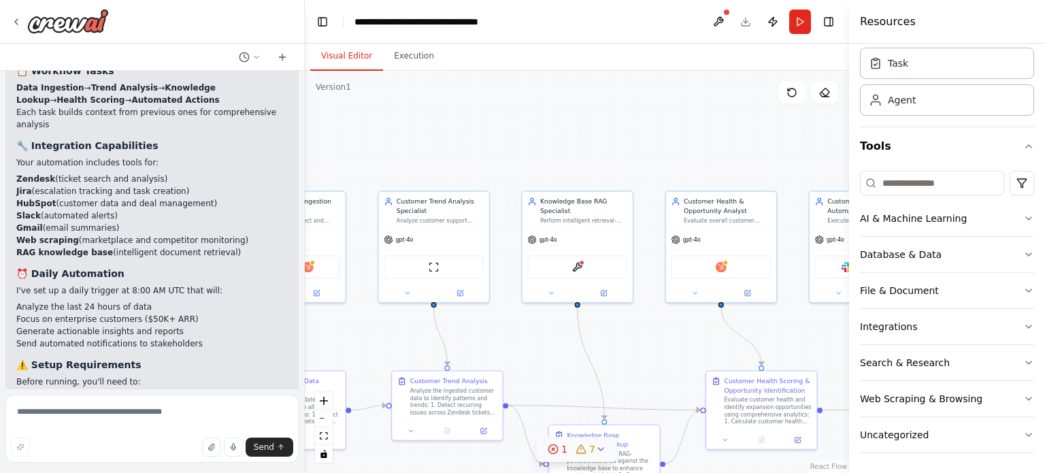
click at [589, 444] on span "7" at bounding box center [592, 449] width 6 height 14
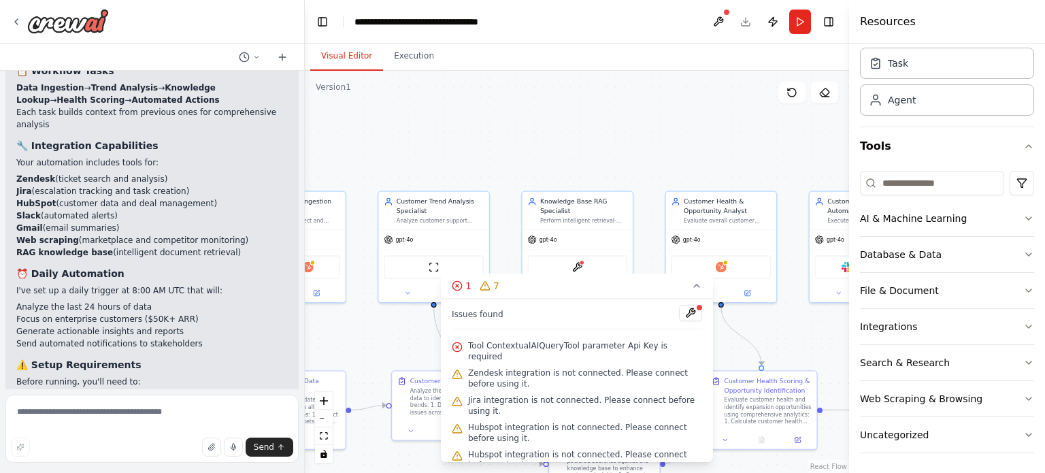
click at [695, 308] on div at bounding box center [699, 307] width 8 height 8
click at [679, 312] on button at bounding box center [690, 313] width 23 height 16
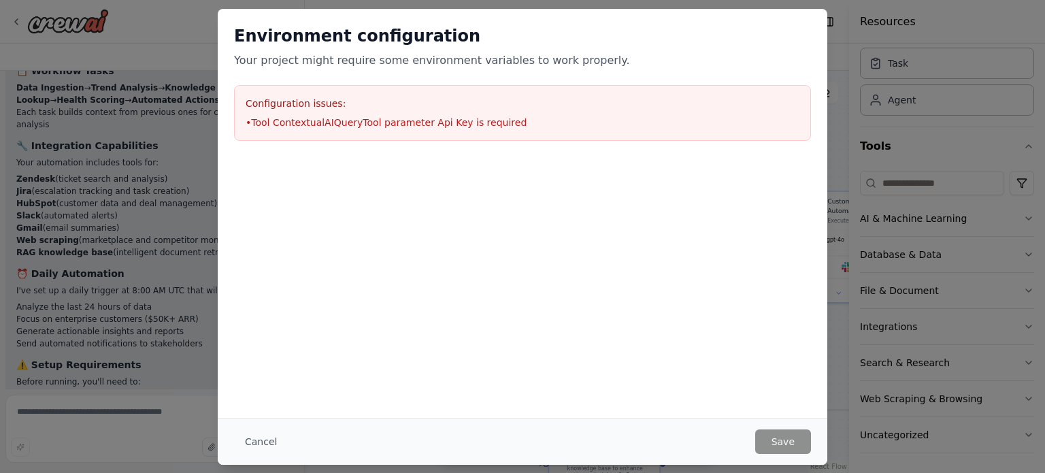
click at [254, 101] on h3 "Configuration issues:" at bounding box center [523, 104] width 554 height 14
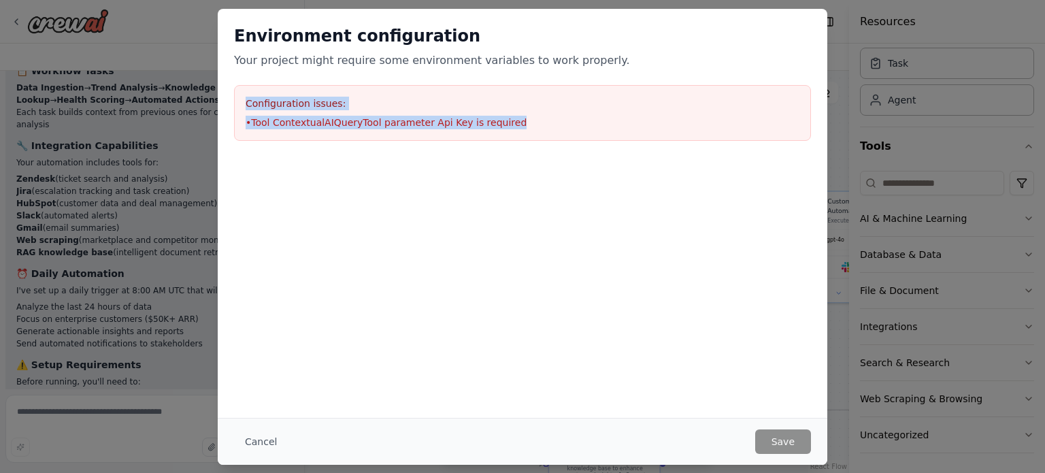
drag, startPoint x: 254, startPoint y: 101, endPoint x: 305, endPoint y: 137, distance: 62.1
click at [305, 137] on div "Configuration issues: • Tool ContextualAIQueryTool parameter Api Key is required" at bounding box center [522, 113] width 577 height 56
copy div "Configuration issues: • Tool ContextualAIQueryTool parameter Api Key is required"
click at [267, 444] on button "Cancel" at bounding box center [261, 441] width 54 height 24
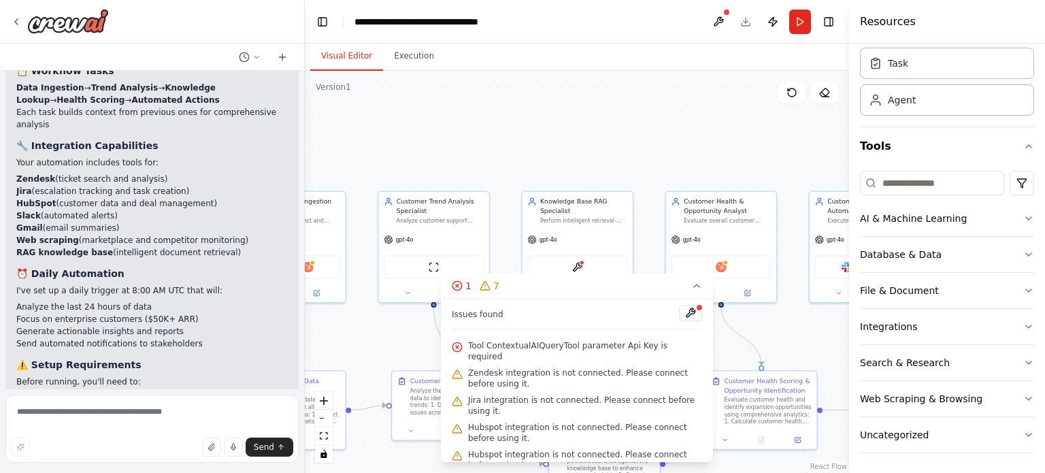
click at [107, 442] on div "Send" at bounding box center [152, 446] width 282 height 19
drag, startPoint x: 105, startPoint y: 431, endPoint x: 105, endPoint y: 419, distance: 12.2
click at [105, 427] on textarea at bounding box center [151, 429] width 293 height 68
paste textarea "**********"
type textarea "**********"
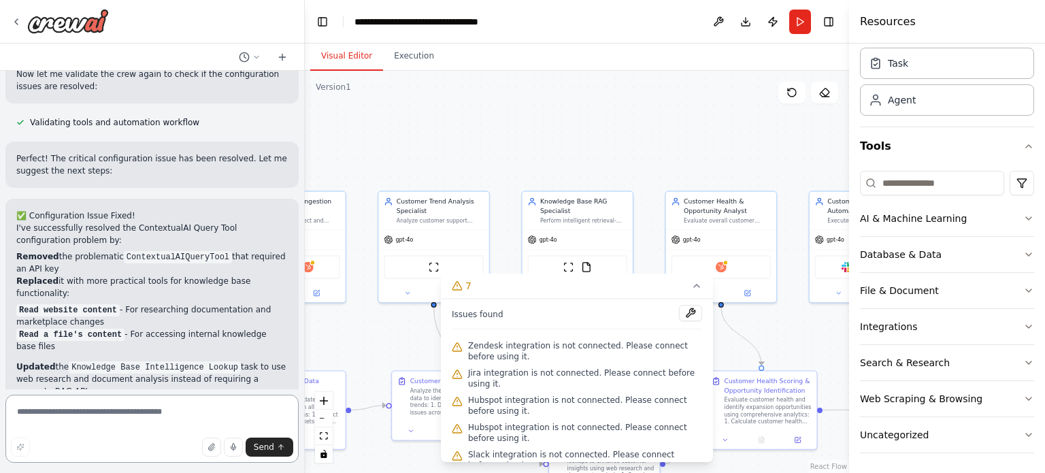
scroll to position [3301, 0]
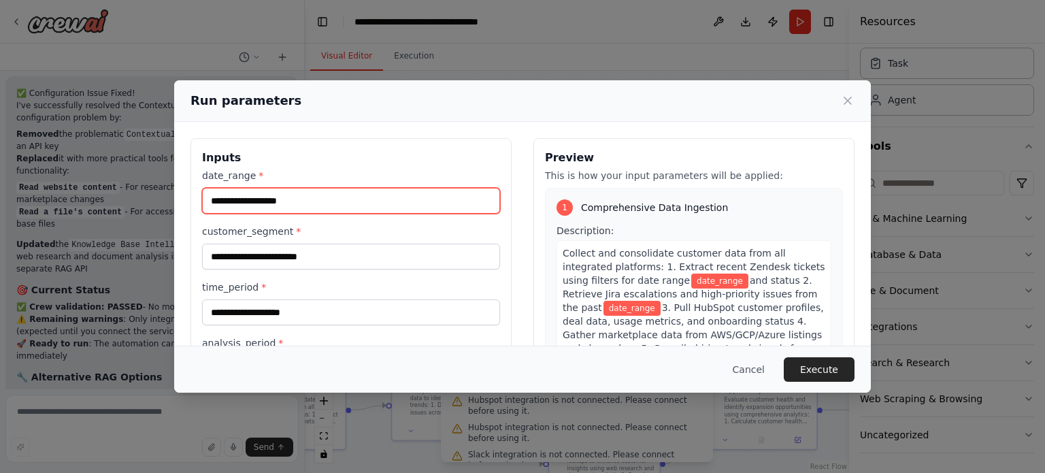
click at [338, 199] on input "date_range *" at bounding box center [351, 201] width 298 height 26
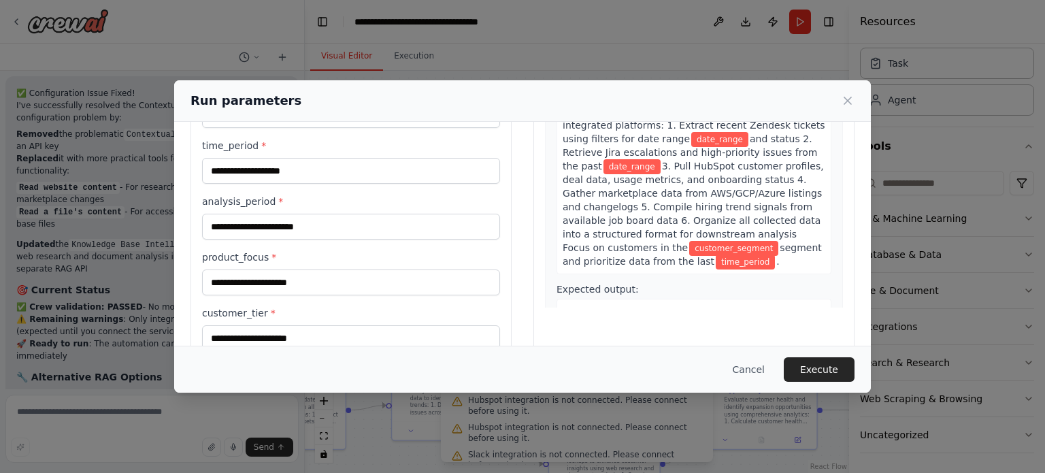
scroll to position [136, 0]
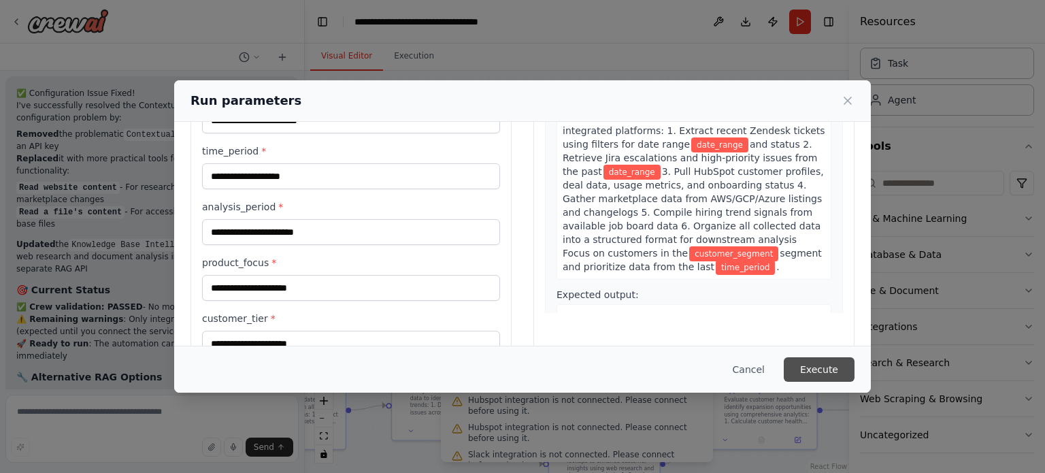
click at [825, 362] on button "Execute" at bounding box center [819, 369] width 71 height 24
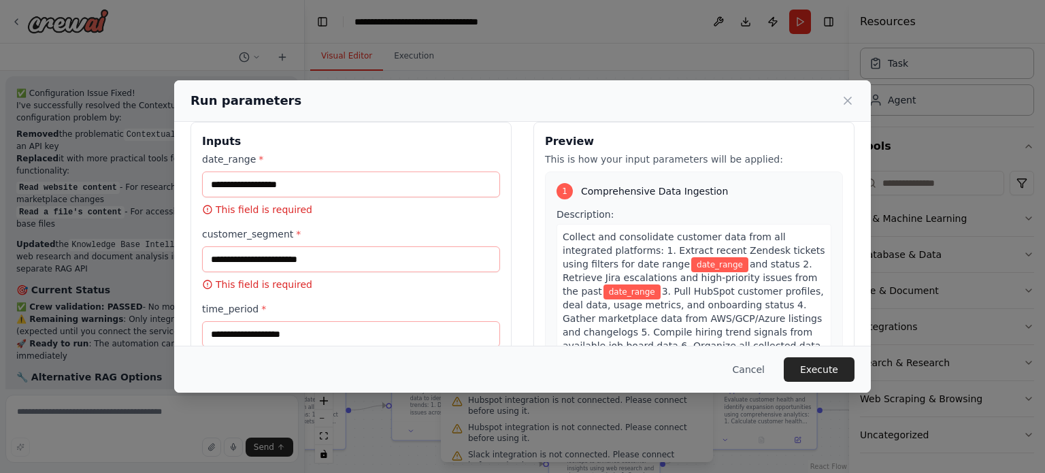
scroll to position [0, 0]
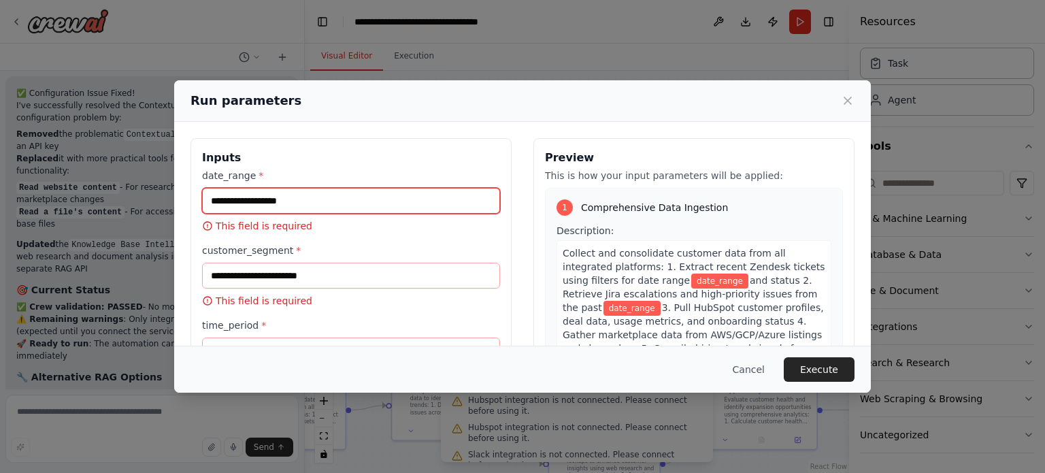
click at [326, 210] on input "date_range *" at bounding box center [351, 201] width 298 height 26
drag, startPoint x: 331, startPoint y: 256, endPoint x: 561, endPoint y: 189, distance: 239.0
click at [335, 256] on div "customer_segment * This field is required" at bounding box center [351, 276] width 298 height 64
click at [848, 97] on icon at bounding box center [848, 101] width 14 height 14
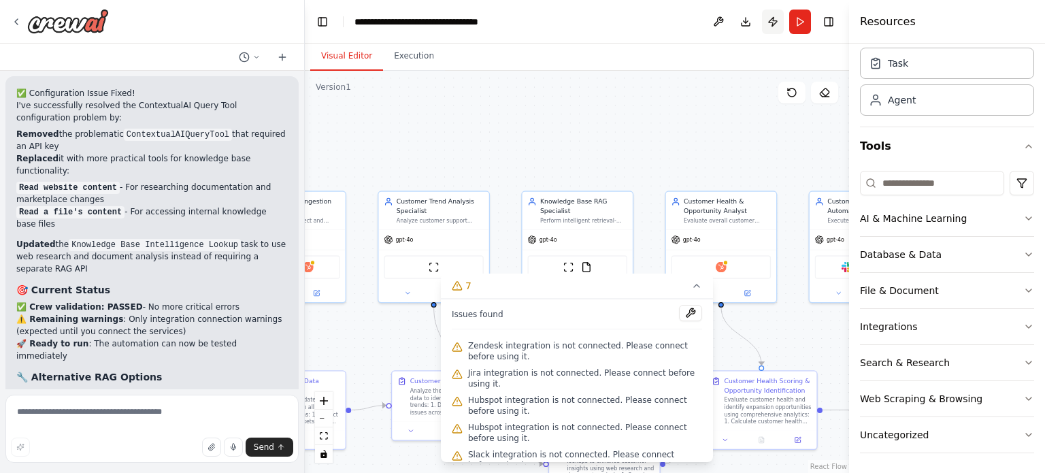
click at [776, 26] on button "Publish" at bounding box center [773, 22] width 22 height 24
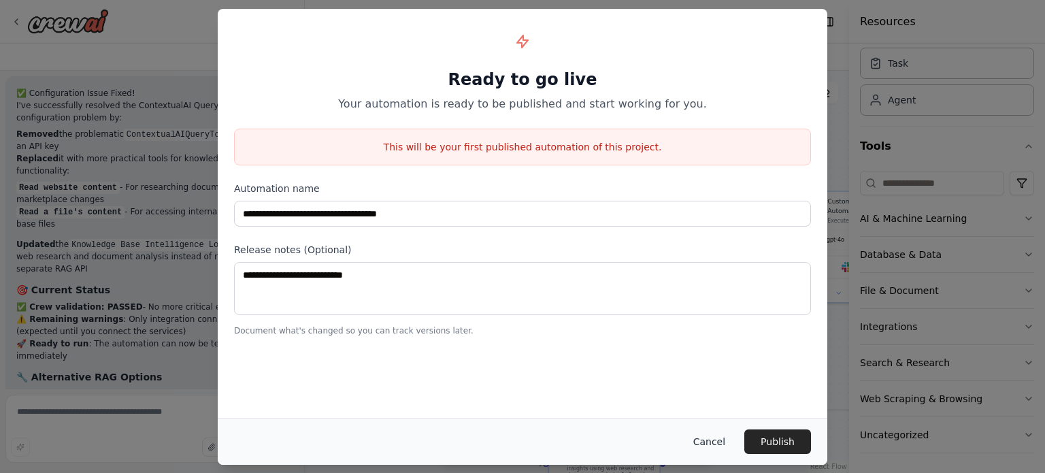
click at [710, 437] on button "Cancel" at bounding box center [709, 441] width 54 height 24
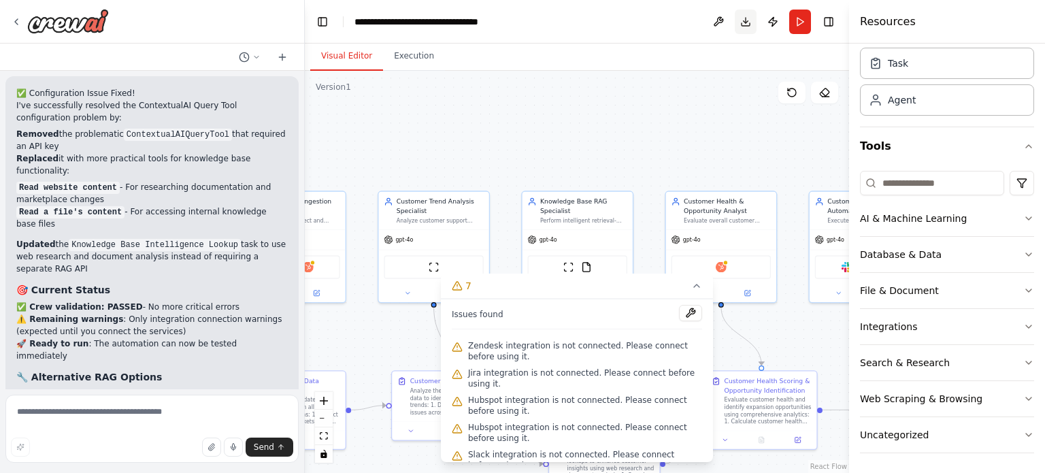
click at [750, 23] on button "Download" at bounding box center [746, 22] width 22 height 24
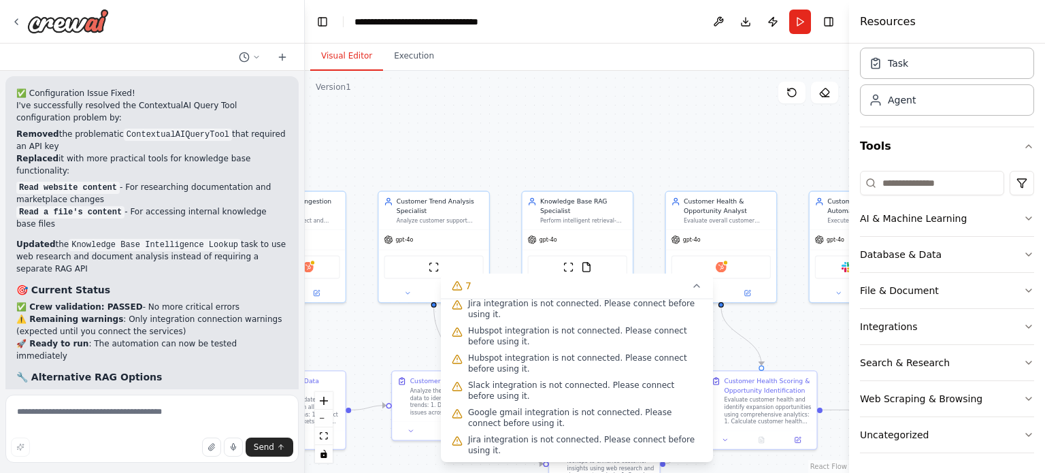
scroll to position [70, 0]
click at [752, 29] on button "Download" at bounding box center [746, 22] width 22 height 24
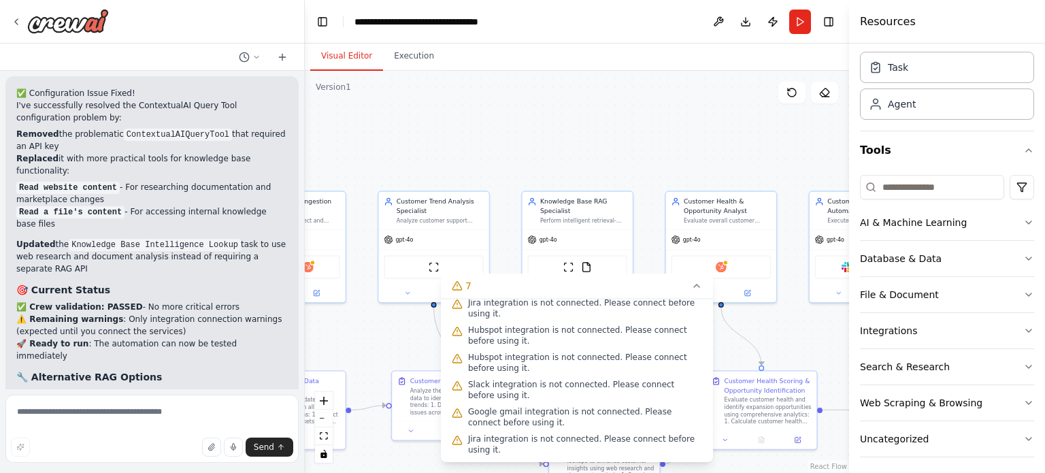
scroll to position [45, 0]
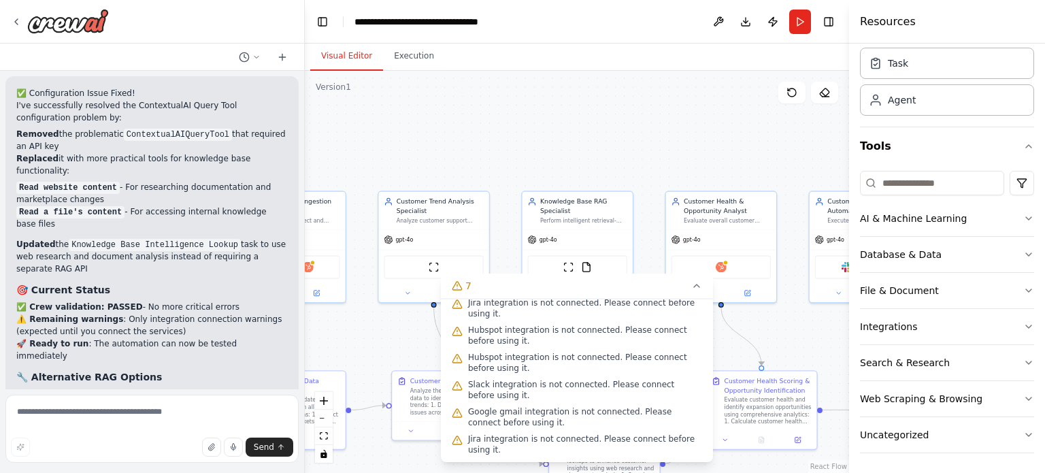
click at [667, 119] on div ".deletable-edge-delete-btn { width: 20px; height: 20px; border: 0px solid #ffff…" at bounding box center [577, 272] width 544 height 402
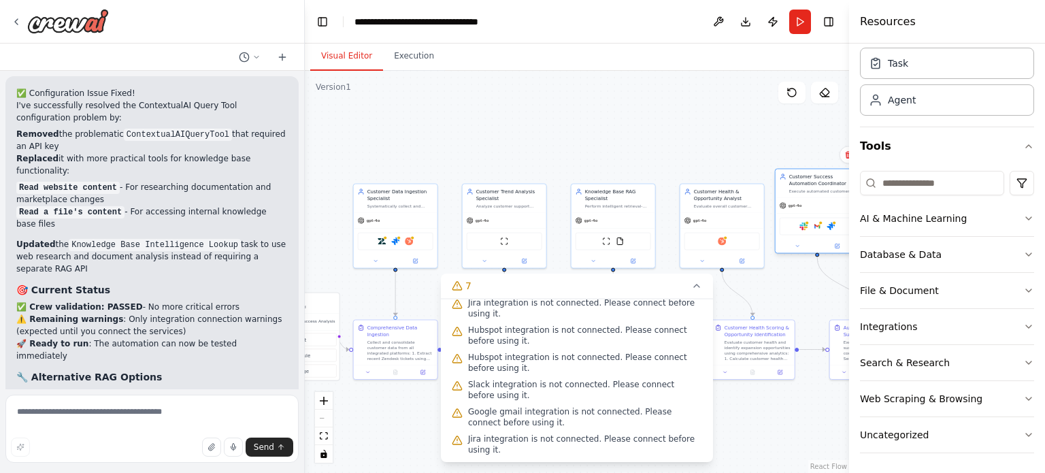
drag, startPoint x: 806, startPoint y: 256, endPoint x: 792, endPoint y: 239, distance: 21.8
click at [792, 239] on div at bounding box center [818, 246] width 84 height 14
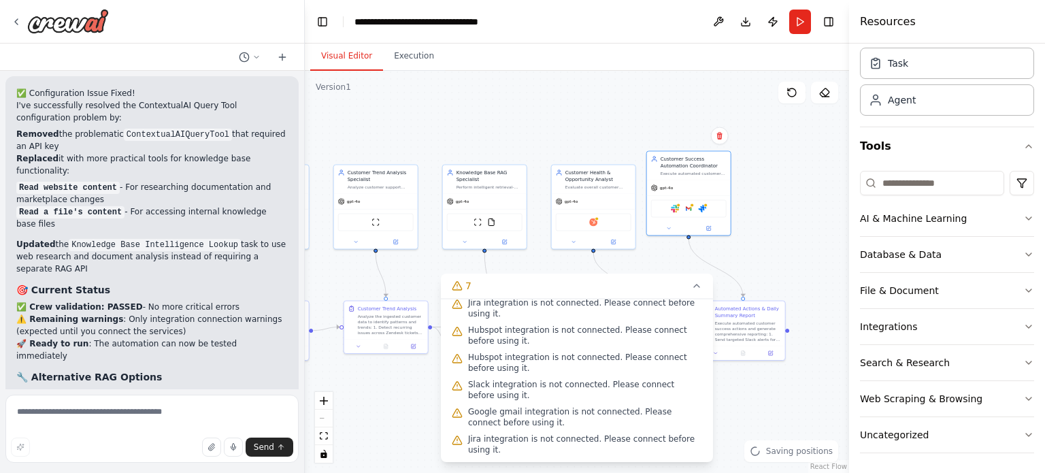
drag, startPoint x: 697, startPoint y: 148, endPoint x: 561, endPoint y: 112, distance: 141.4
click at [561, 112] on div ".deletable-edge-delete-btn { width: 20px; height: 20px; border: 0px solid #ffff…" at bounding box center [577, 272] width 544 height 402
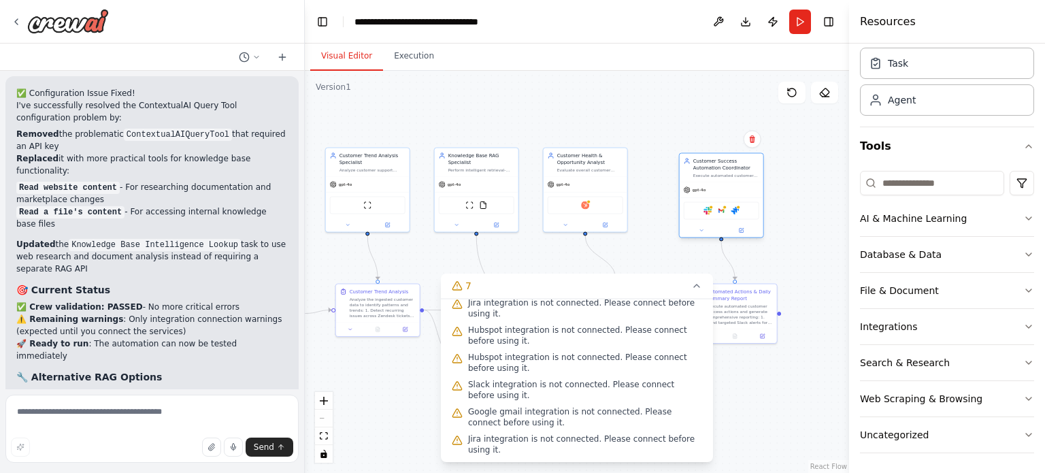
drag, startPoint x: 687, startPoint y: 176, endPoint x: 743, endPoint y: 212, distance: 66.4
click at [743, 212] on div "Slack Google gmail Jira" at bounding box center [722, 210] width 84 height 27
drag, startPoint x: 737, startPoint y: 205, endPoint x: 720, endPoint y: 171, distance: 38.3
click at [732, 171] on div "gpt-4o" at bounding box center [722, 169] width 84 height 15
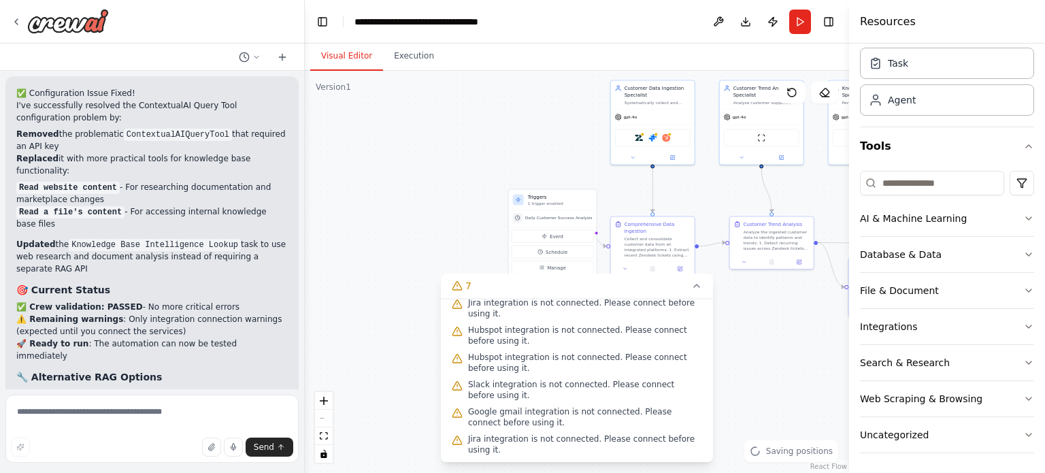
drag, startPoint x: 646, startPoint y: 154, endPoint x: 1031, endPoint y: 86, distance: 391.0
click at [1036, 86] on div "▶ Thought process This is an impressive and comprehensive Customer Success auto…" at bounding box center [522, 236] width 1045 height 473
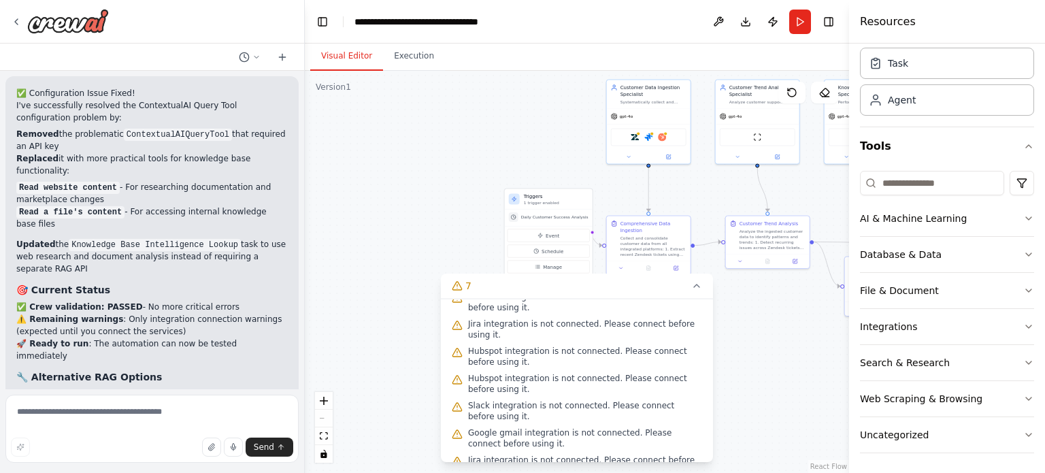
scroll to position [0, 0]
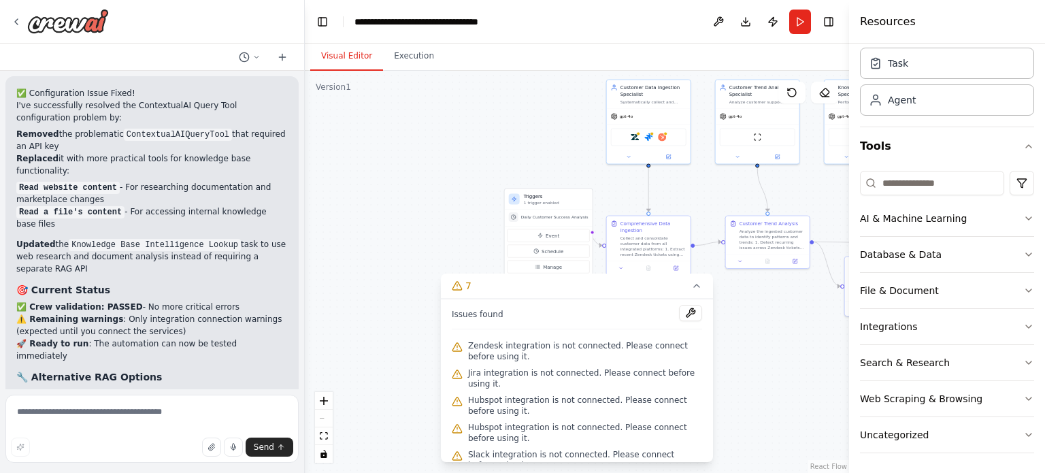
click at [539, 341] on span "Zendesk integration is not connected. Please connect before using it." at bounding box center [585, 351] width 234 height 22
click at [682, 314] on button at bounding box center [690, 313] width 23 height 16
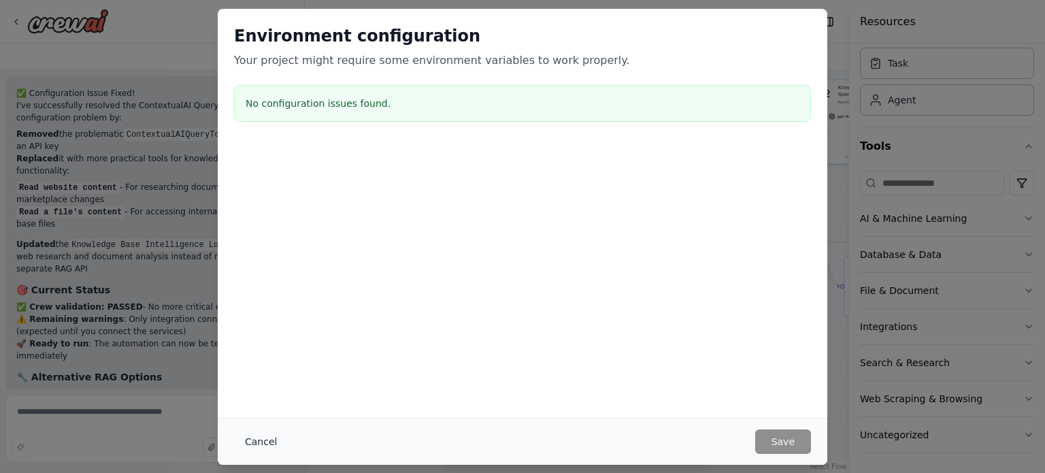
click at [257, 445] on button "Cancel" at bounding box center [261, 441] width 54 height 24
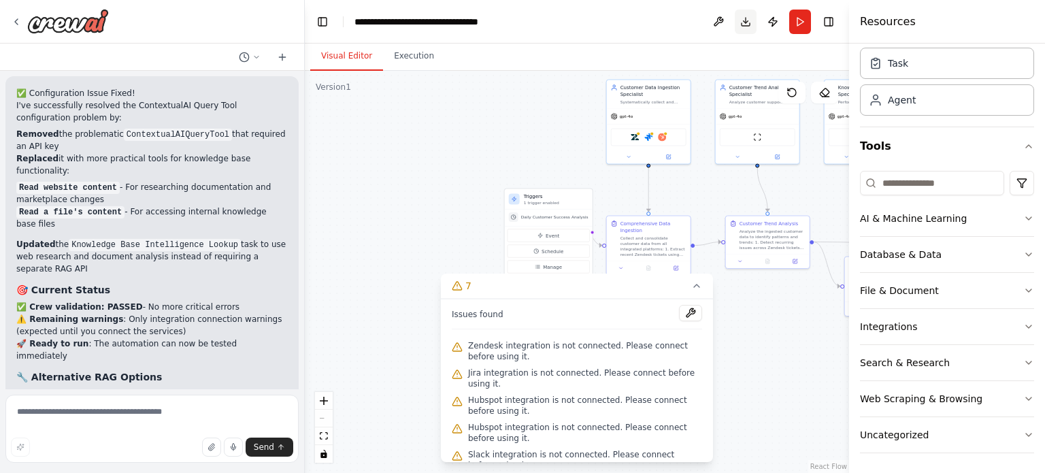
click at [742, 19] on button "Download" at bounding box center [746, 22] width 22 height 24
click at [781, 17] on button "Publish" at bounding box center [773, 22] width 22 height 24
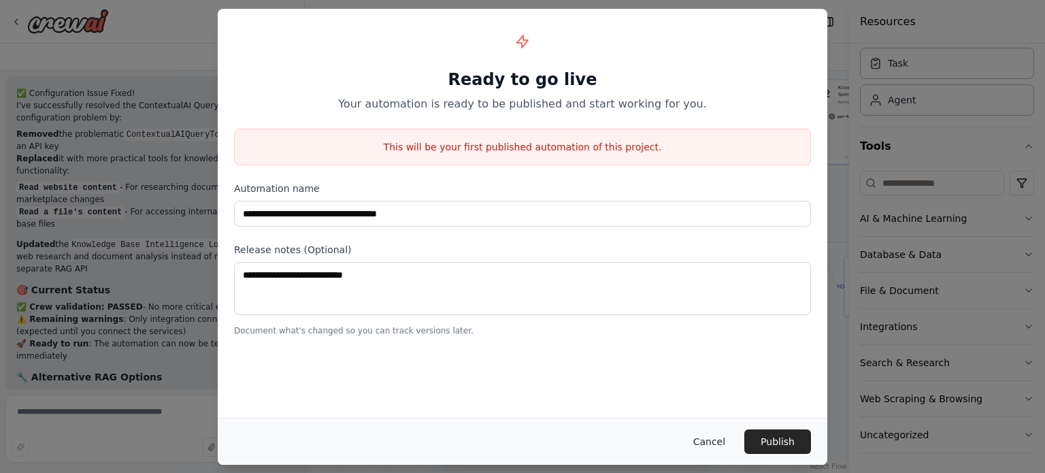
click at [723, 435] on button "Cancel" at bounding box center [709, 441] width 54 height 24
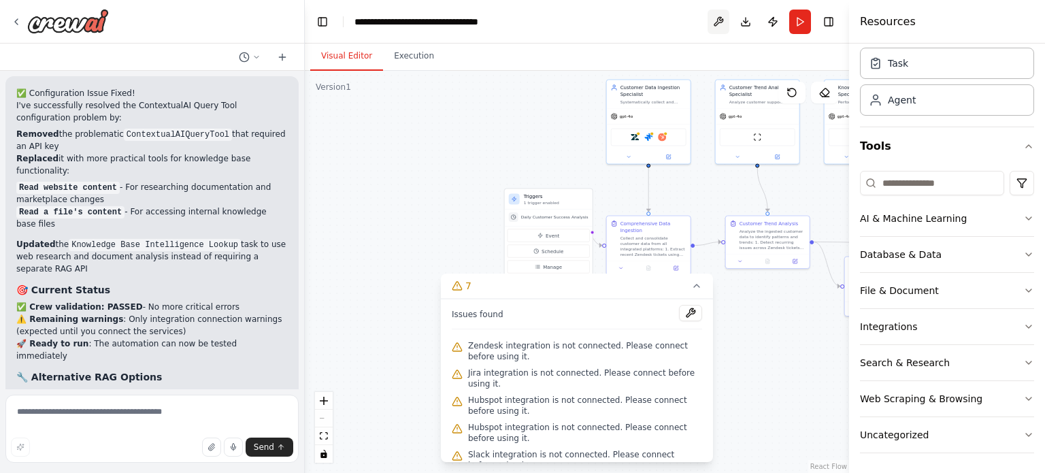
click at [718, 22] on button at bounding box center [719, 22] width 22 height 24
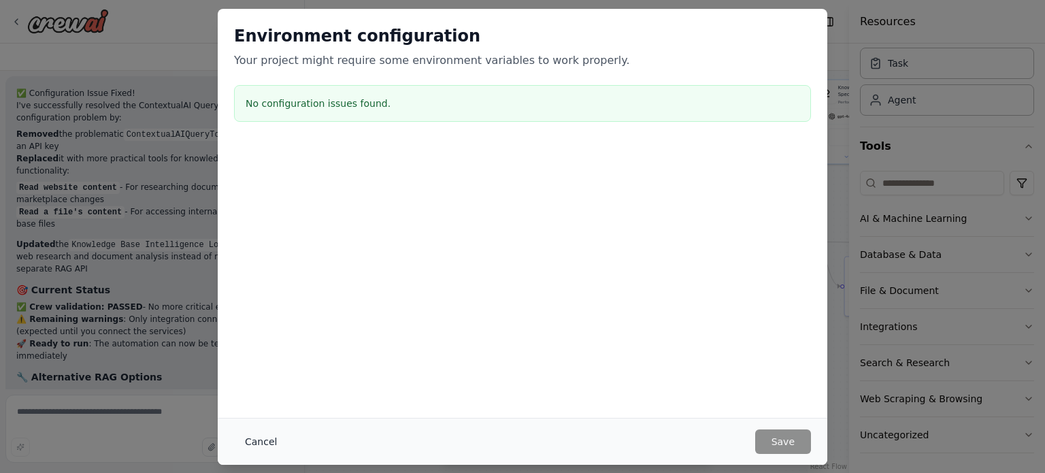
click at [252, 442] on button "Cancel" at bounding box center [261, 441] width 54 height 24
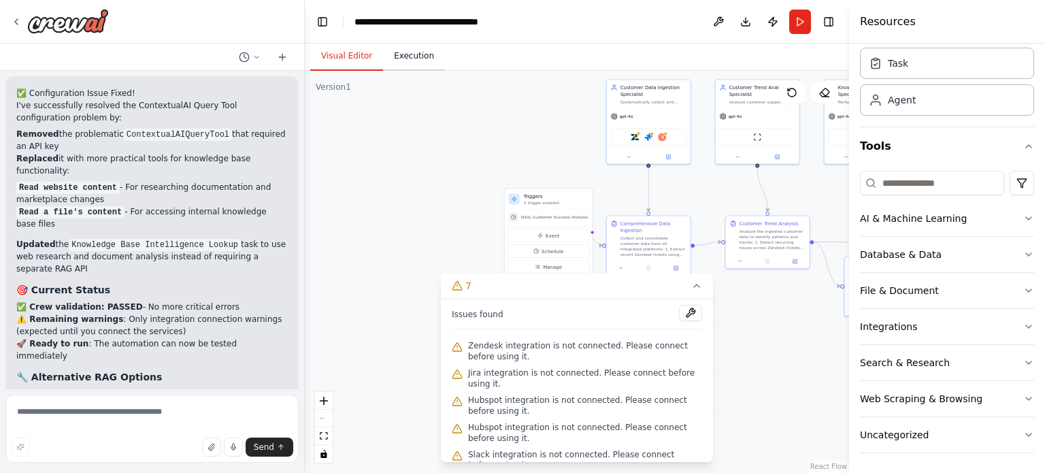
click at [433, 51] on button "Execution" at bounding box center [414, 56] width 62 height 29
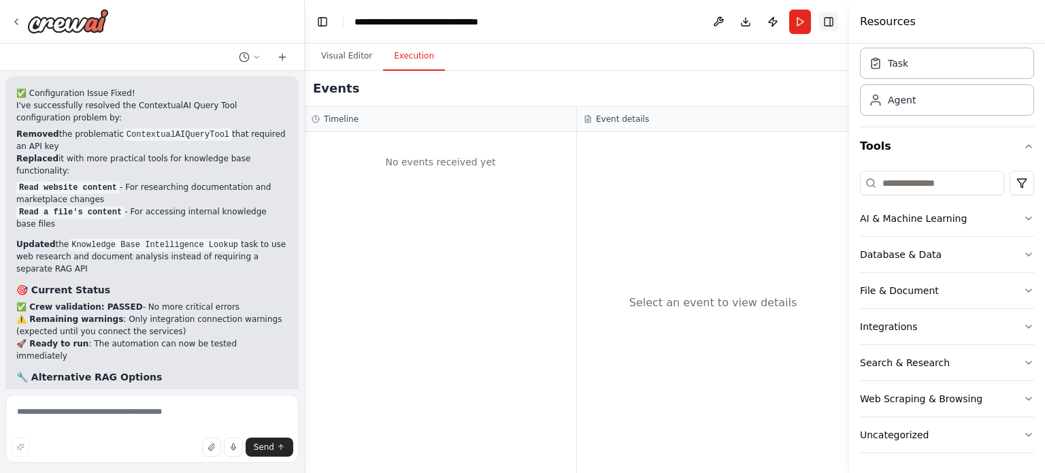
click at [832, 18] on button "Toggle Right Sidebar" at bounding box center [828, 21] width 19 height 19
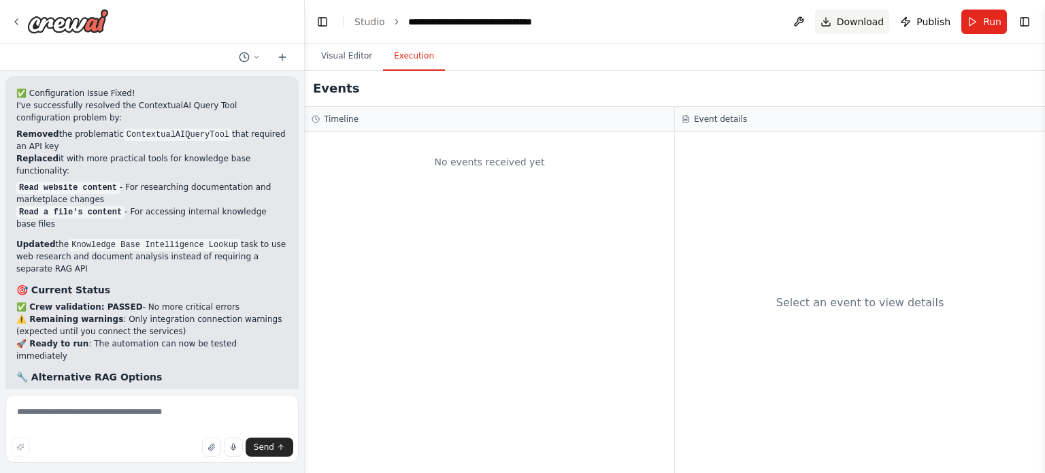
click at [848, 22] on span "Download" at bounding box center [861, 22] width 48 height 14
click at [837, 18] on button "Download" at bounding box center [852, 22] width 75 height 24
click at [792, 22] on header "**********" at bounding box center [675, 22] width 740 height 44
click at [799, 22] on button at bounding box center [799, 22] width 22 height 24
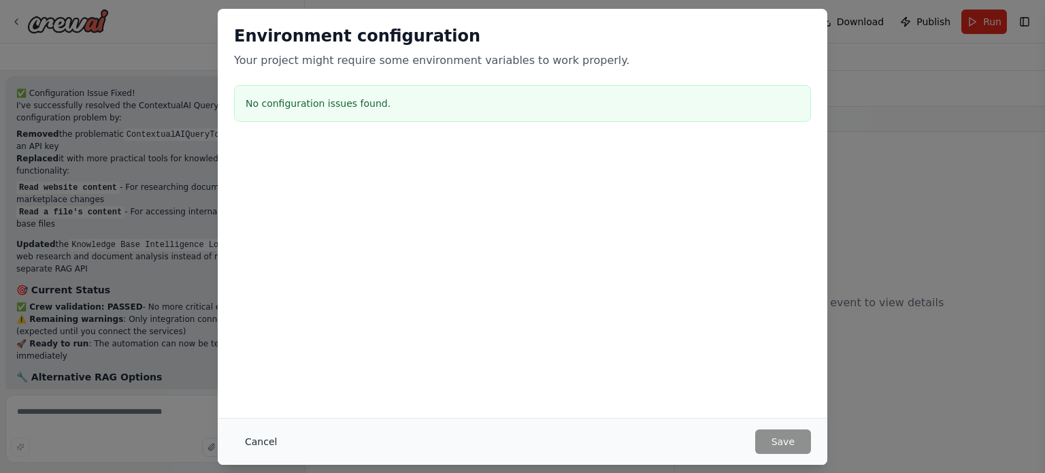
click at [248, 441] on button "Cancel" at bounding box center [261, 441] width 54 height 24
